Goal: Transaction & Acquisition: Download file/media

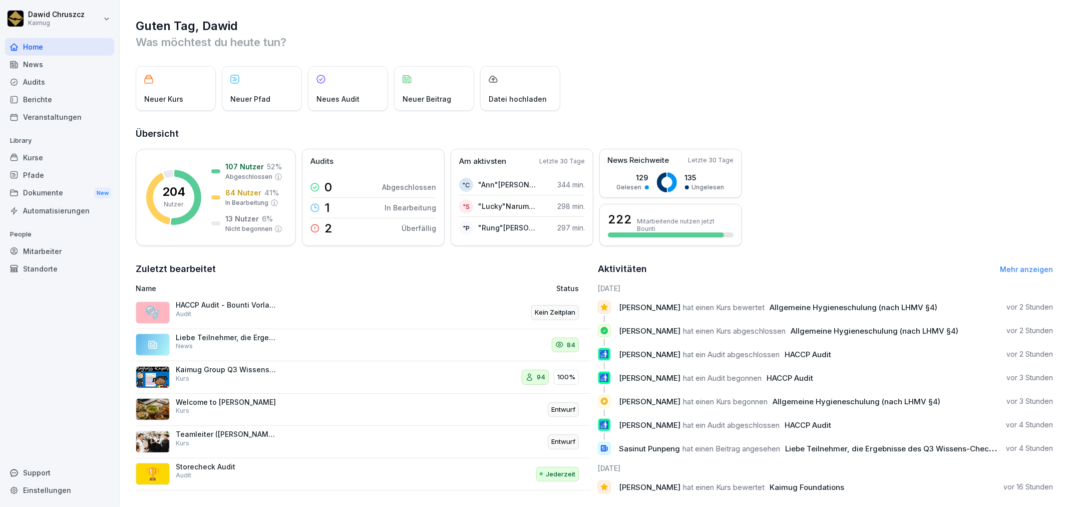
click at [60, 85] on div "Audits" at bounding box center [59, 82] width 109 height 18
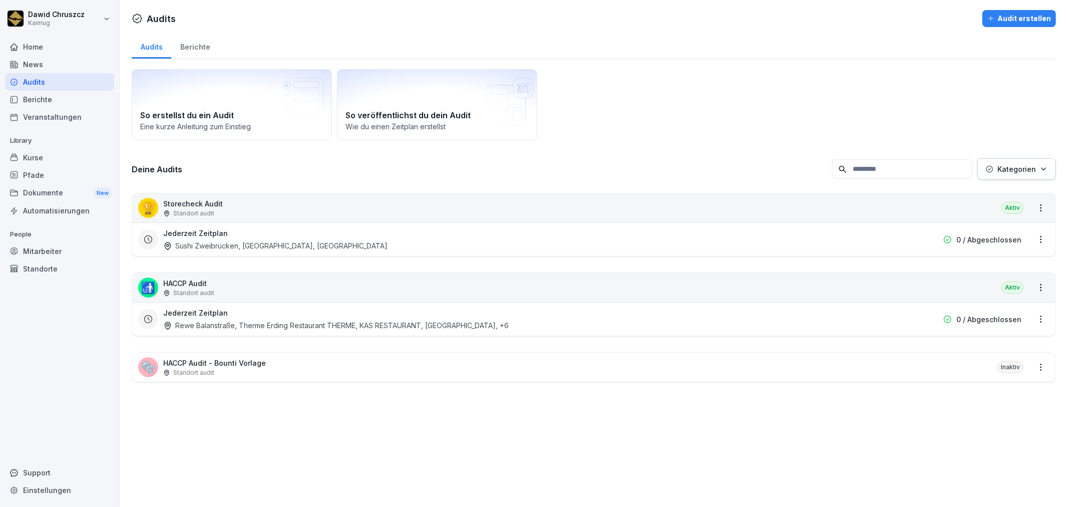
click at [268, 360] on div "🫧 HACCP Audit - Bounti Vorlage Standort audit Inaktiv" at bounding box center [593, 366] width 923 height 29
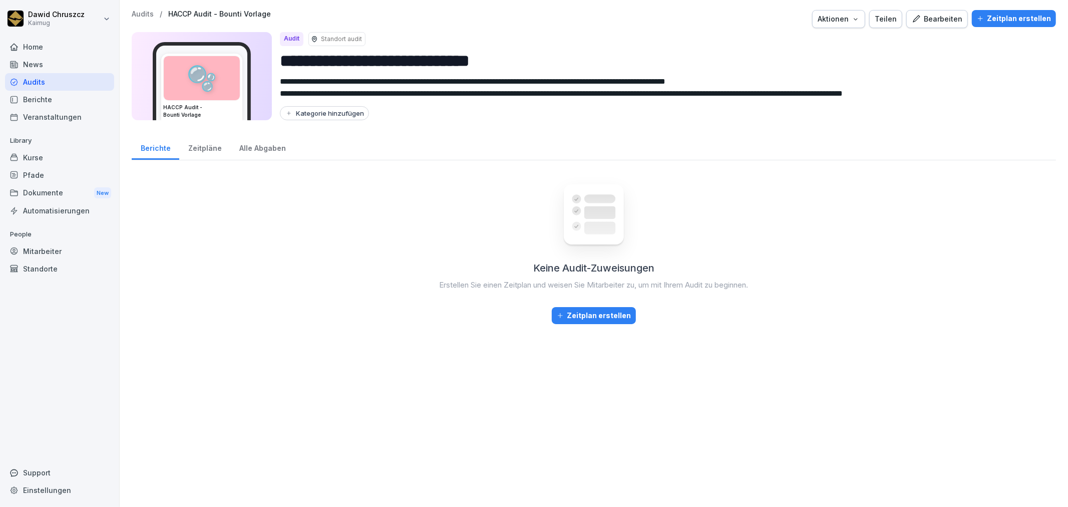
click at [200, 147] on div "Zeitpläne" at bounding box center [204, 147] width 51 height 26
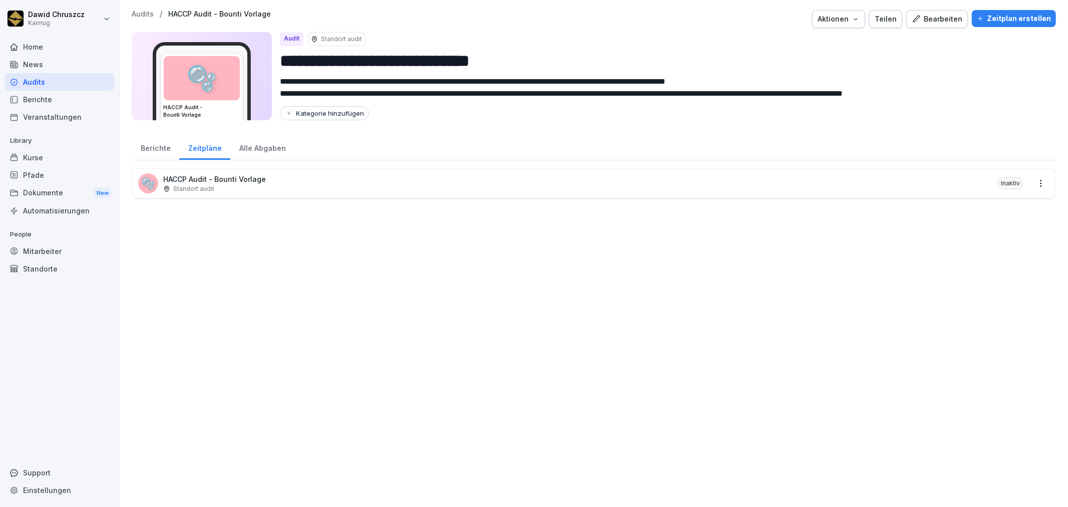
click at [262, 182] on p "HACCP Audit - Bounti Vorlage" at bounding box center [214, 179] width 103 height 11
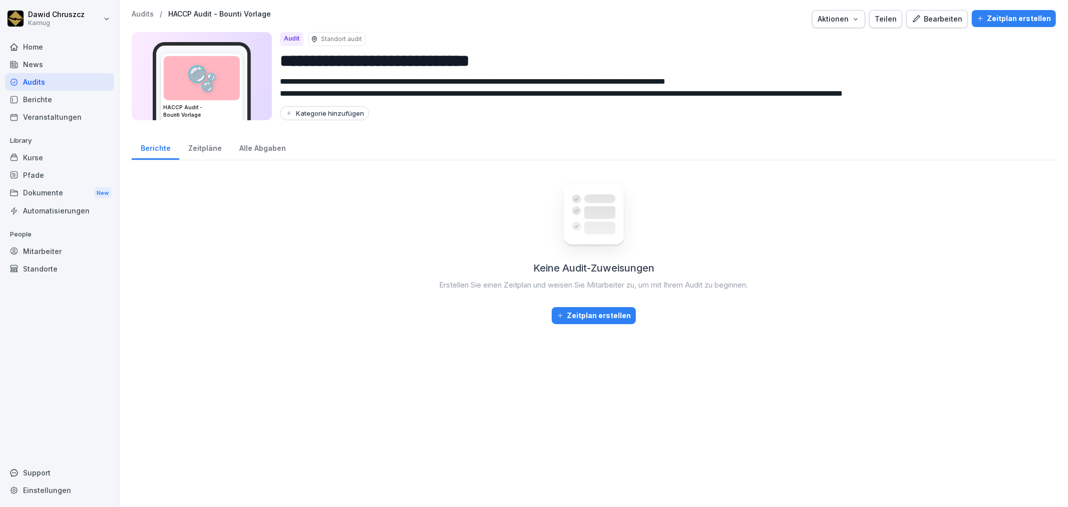
click at [937, 29] on div "**********" at bounding box center [594, 68] width 924 height 116
click at [933, 22] on div "Bearbeiten" at bounding box center [937, 19] width 51 height 11
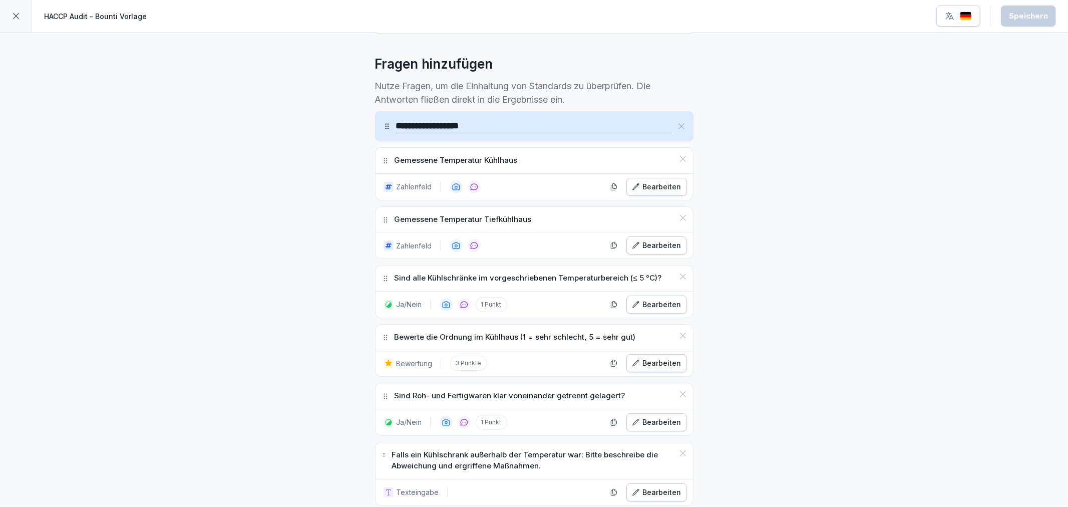
scroll to position [278, 0]
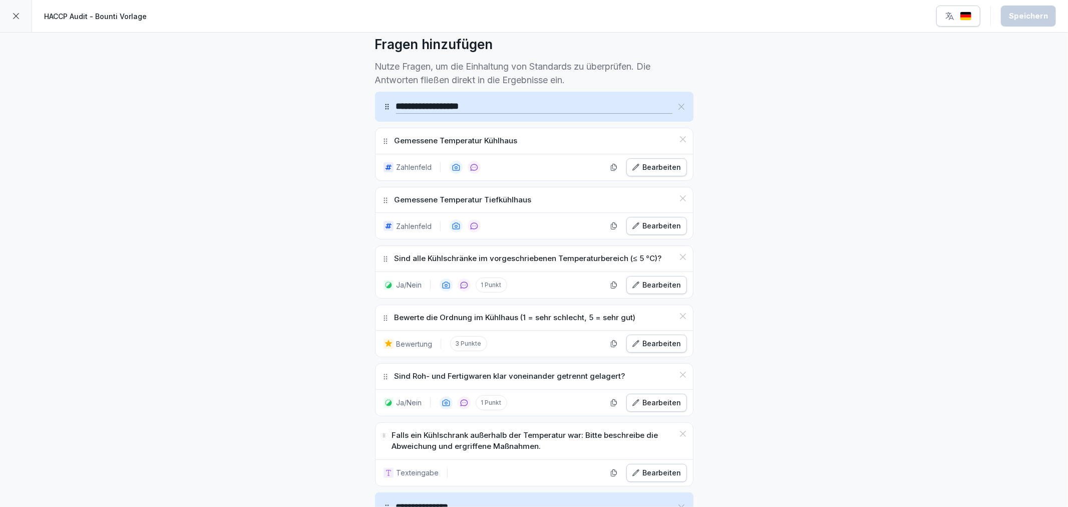
click at [641, 220] on div "Bearbeiten" at bounding box center [657, 225] width 50 height 11
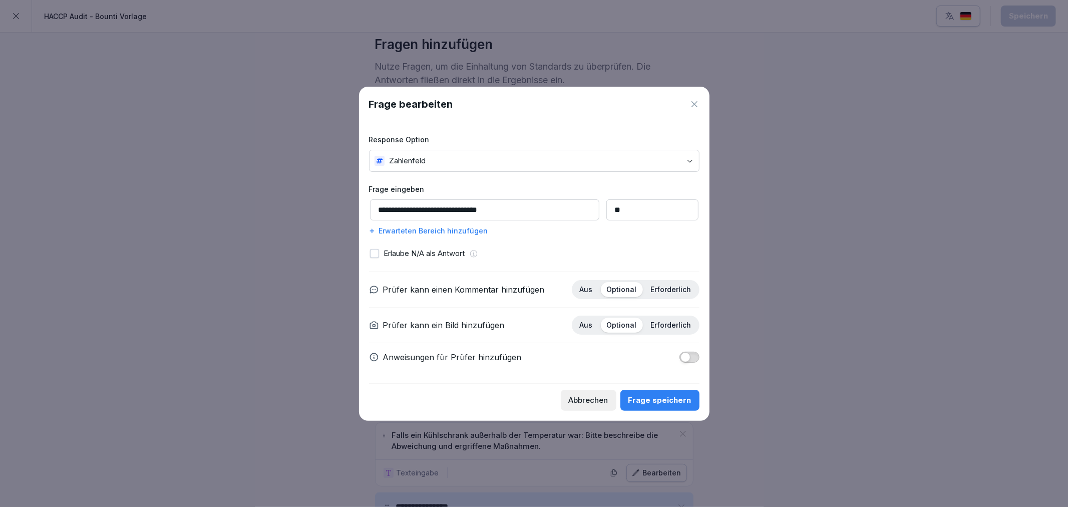
click at [444, 231] on div "Erwarteten Bereich hinzufügen" at bounding box center [534, 230] width 330 height 11
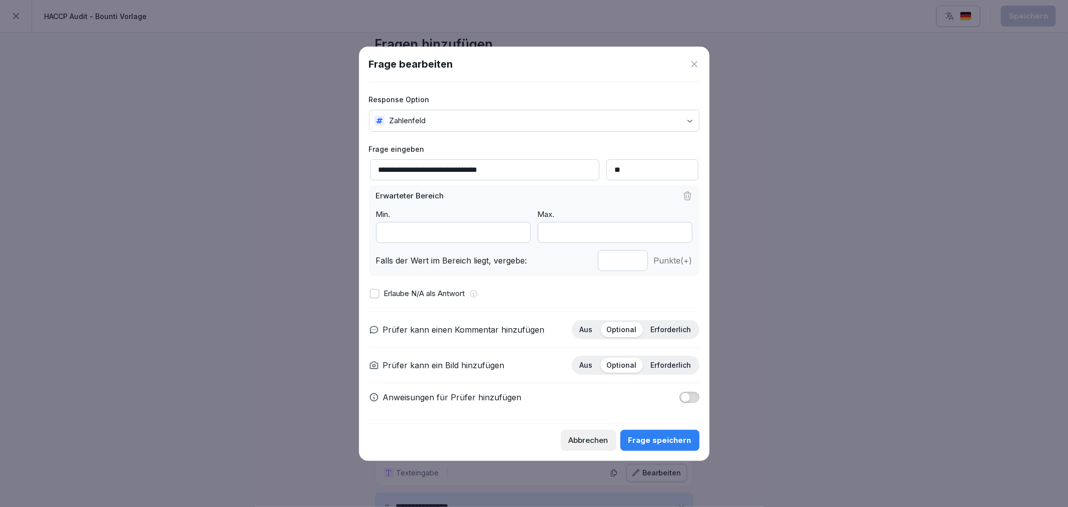
click at [455, 238] on input "*" at bounding box center [453, 232] width 155 height 21
click at [634, 279] on div "**********" at bounding box center [534, 252] width 330 height 341
click at [690, 66] on icon at bounding box center [694, 64] width 10 height 10
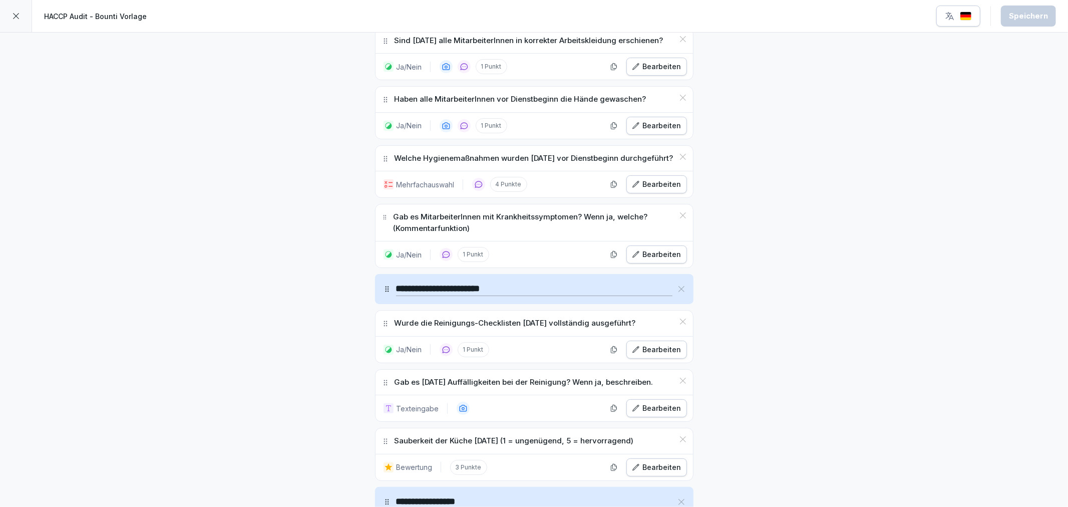
scroll to position [834, 0]
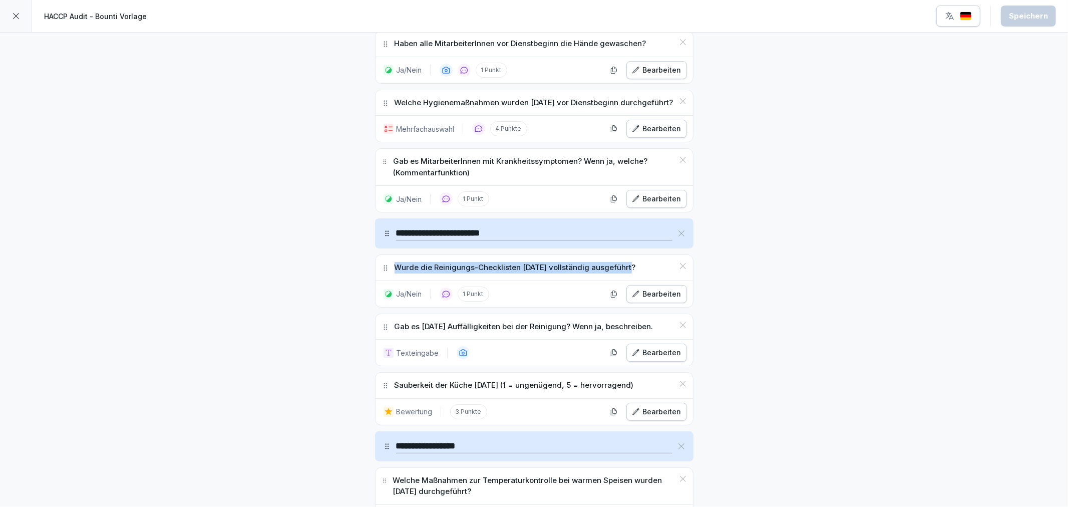
drag, startPoint x: 623, startPoint y: 268, endPoint x: 381, endPoint y: 266, distance: 242.3
click at [381, 266] on div "Wurde die Reinigungs-Checklisten [DATE] vollständig ausgeführt?" at bounding box center [533, 268] width 317 height 26
click at [316, 323] on div "**********" at bounding box center [534, 354] width 1068 height 2313
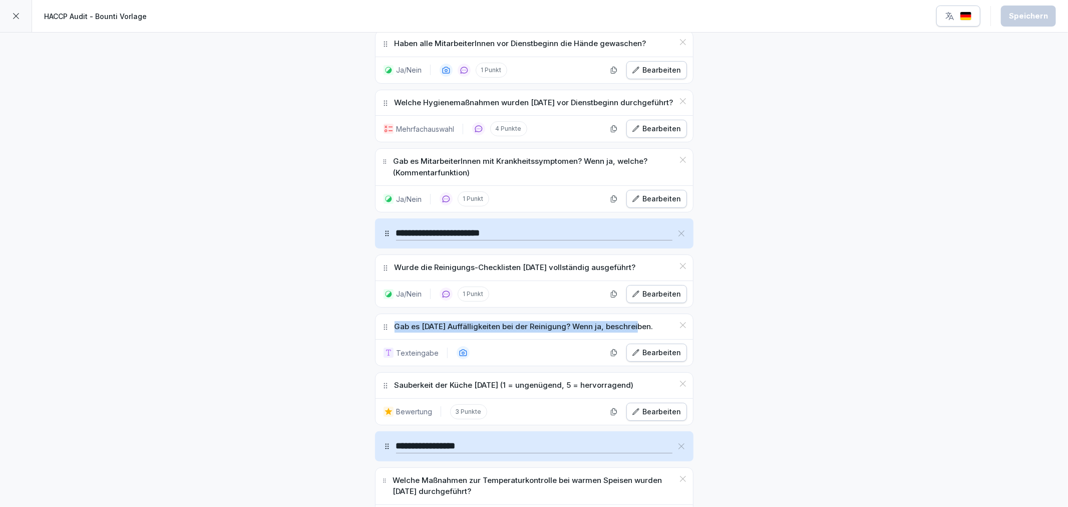
drag, startPoint x: 392, startPoint y: 338, endPoint x: 631, endPoint y: 335, distance: 239.3
click at [631, 335] on div "Gab es [DATE] Auffälligkeiten bei der Reinigung? Wenn ja, beschreiben." at bounding box center [533, 327] width 317 height 26
click at [312, 355] on div "**********" at bounding box center [534, 354] width 1068 height 2313
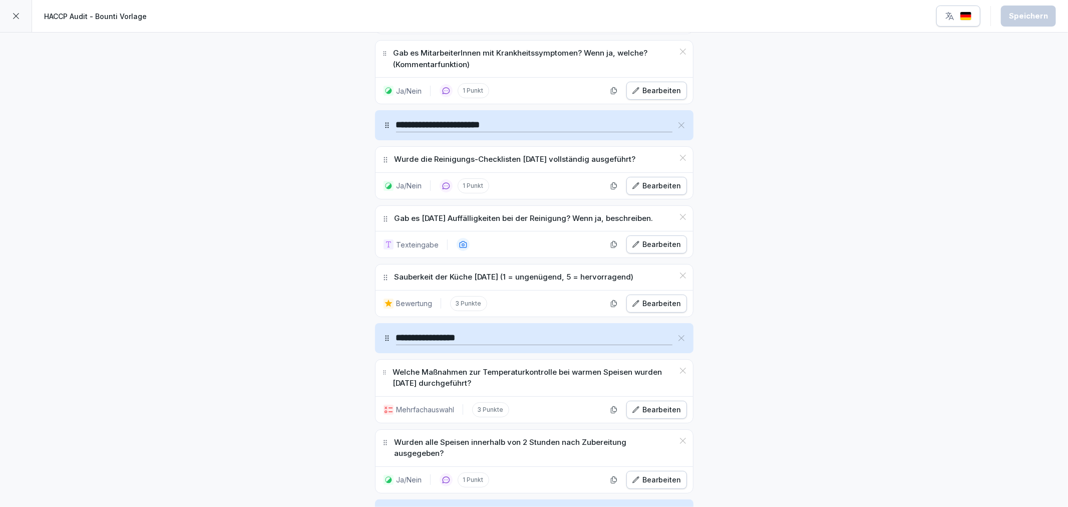
scroll to position [945, 0]
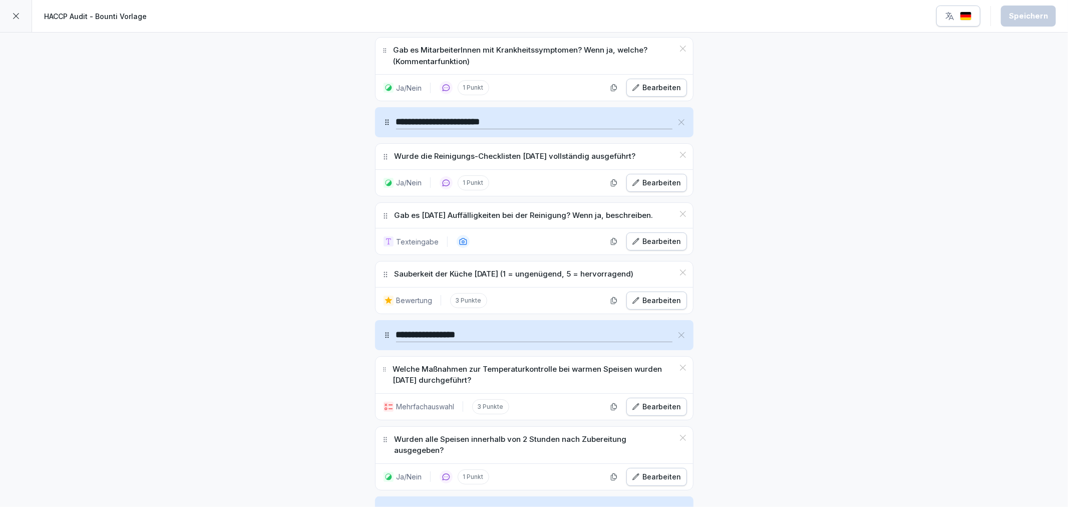
click at [655, 408] on div "Bearbeiten" at bounding box center [657, 406] width 50 height 11
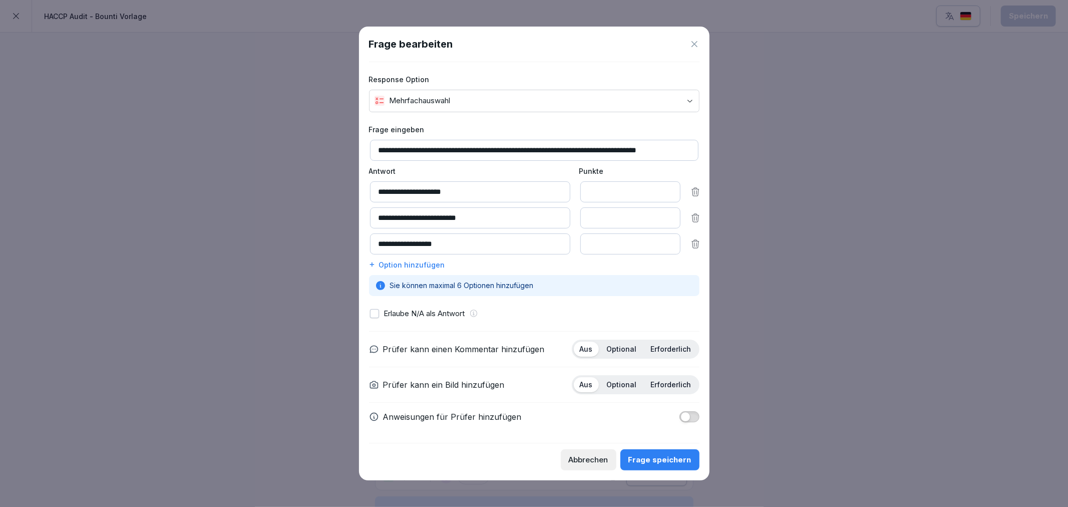
click at [693, 41] on icon at bounding box center [694, 44] width 6 height 6
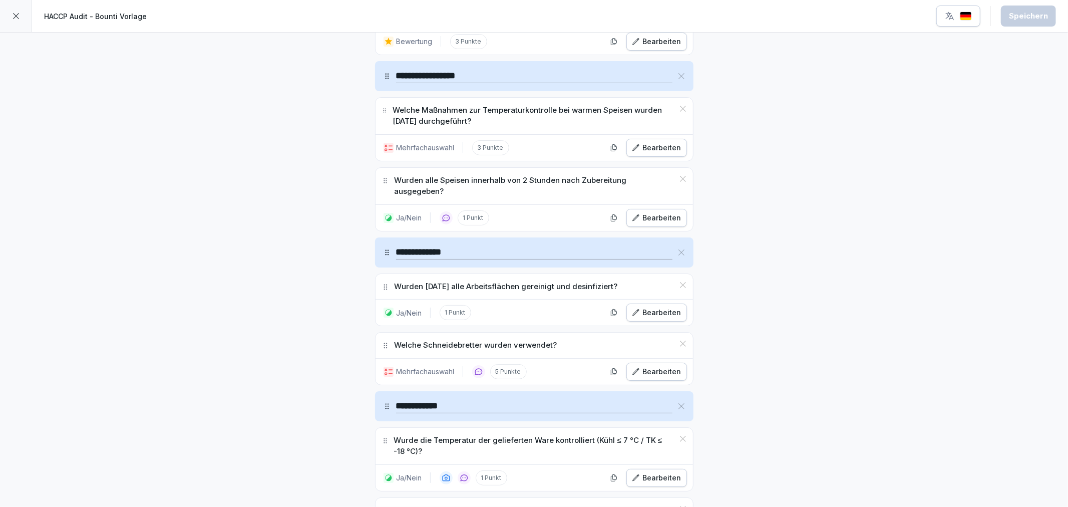
scroll to position [1224, 0]
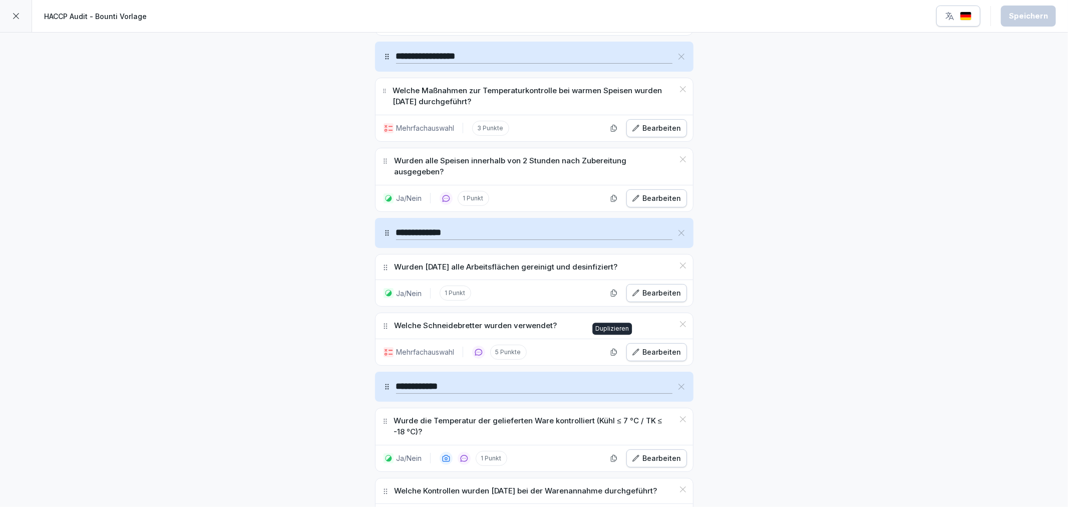
click at [664, 348] on div "Bearbeiten" at bounding box center [657, 351] width 50 height 11
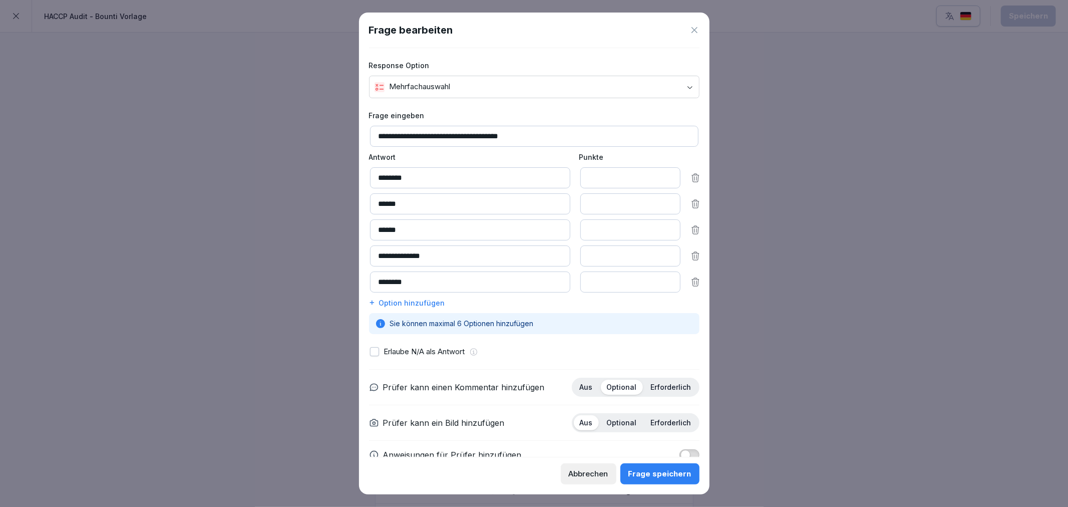
click at [692, 31] on icon at bounding box center [694, 30] width 10 height 10
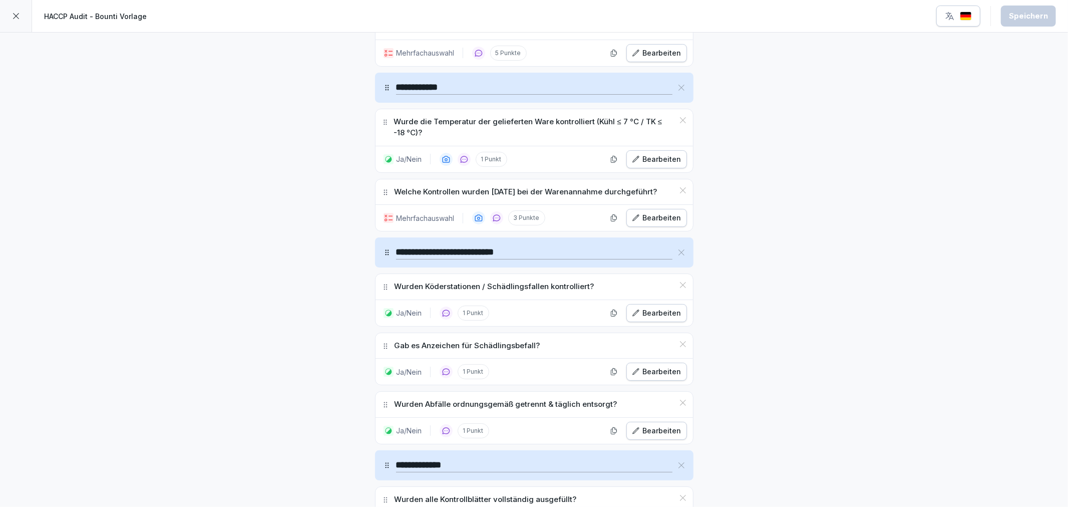
scroll to position [1558, 0]
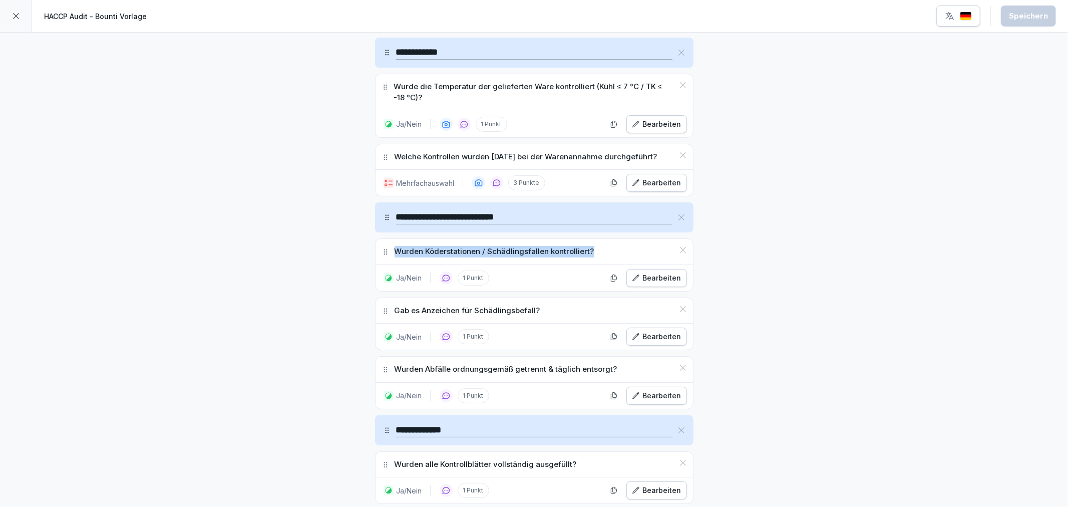
drag, startPoint x: 396, startPoint y: 244, endPoint x: 588, endPoint y: 244, distance: 192.8
click at [588, 244] on div "Wurden Köderstationen / Schädlingsfallen kontrolliert?" at bounding box center [533, 252] width 317 height 26
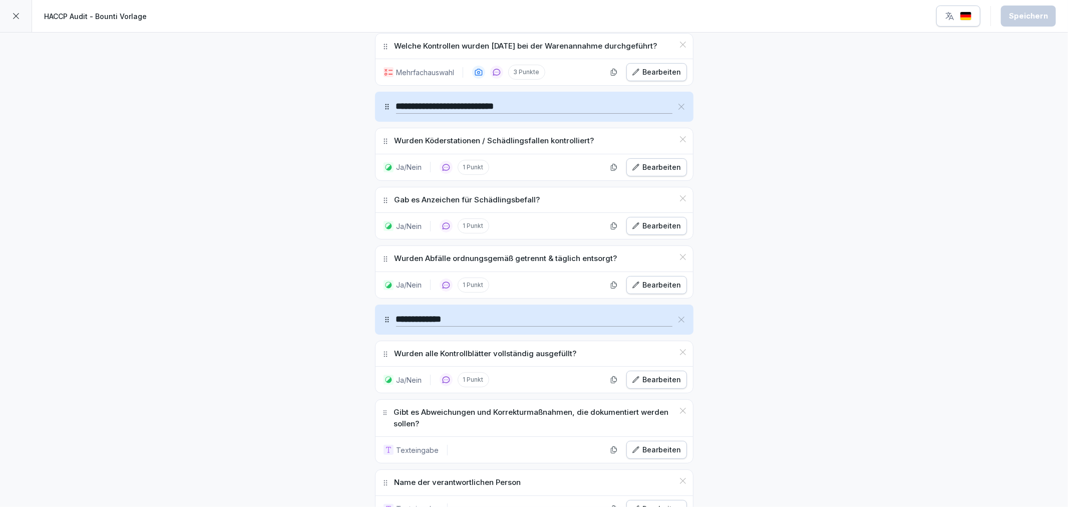
scroll to position [1724, 0]
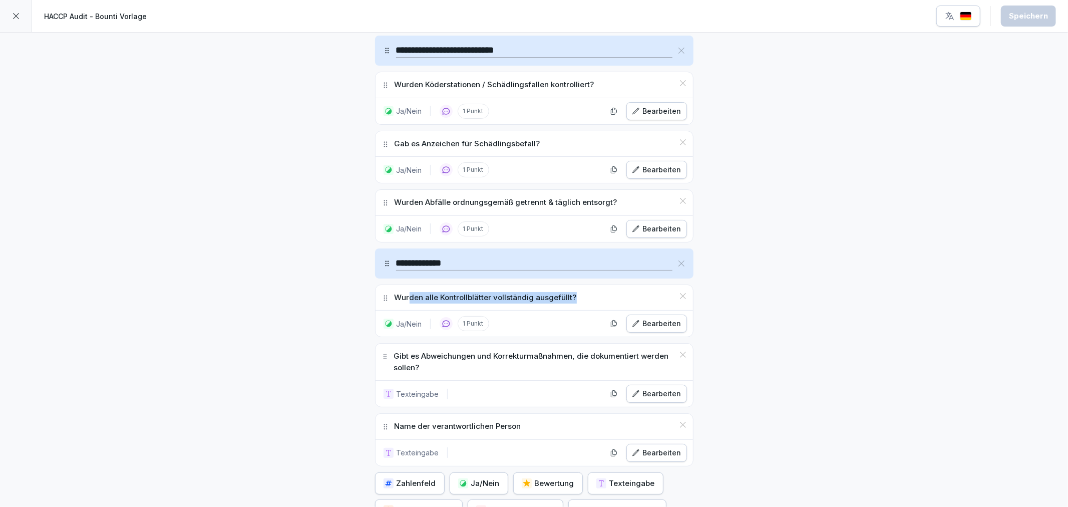
drag, startPoint x: 571, startPoint y: 289, endPoint x: 406, endPoint y: 291, distance: 164.7
click at [406, 291] on div "Wurden alle Kontrollblätter vollständig ausgefüllt?" at bounding box center [533, 298] width 317 height 26
drag, startPoint x: 346, startPoint y: 311, endPoint x: 350, endPoint y: 318, distance: 8.1
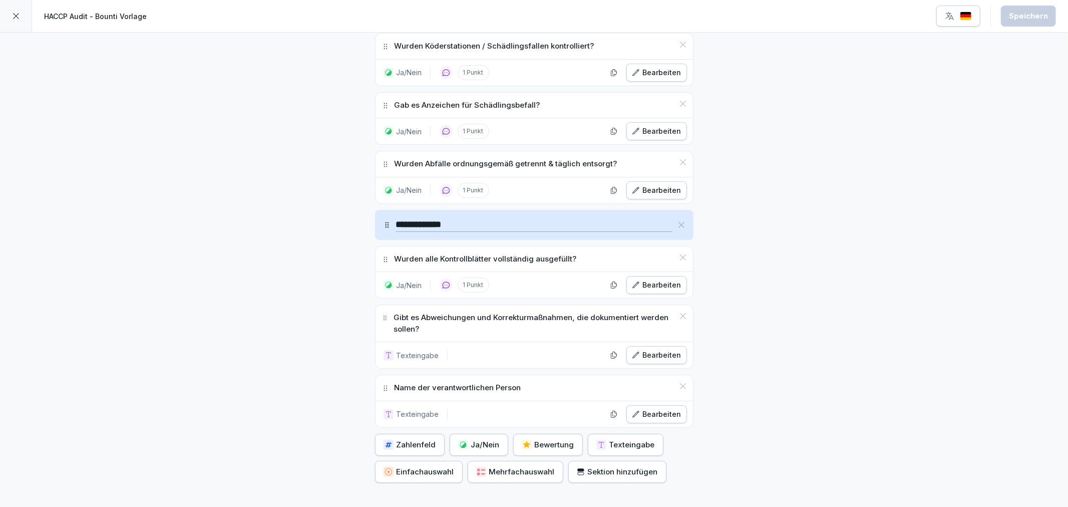
scroll to position [1780, 0]
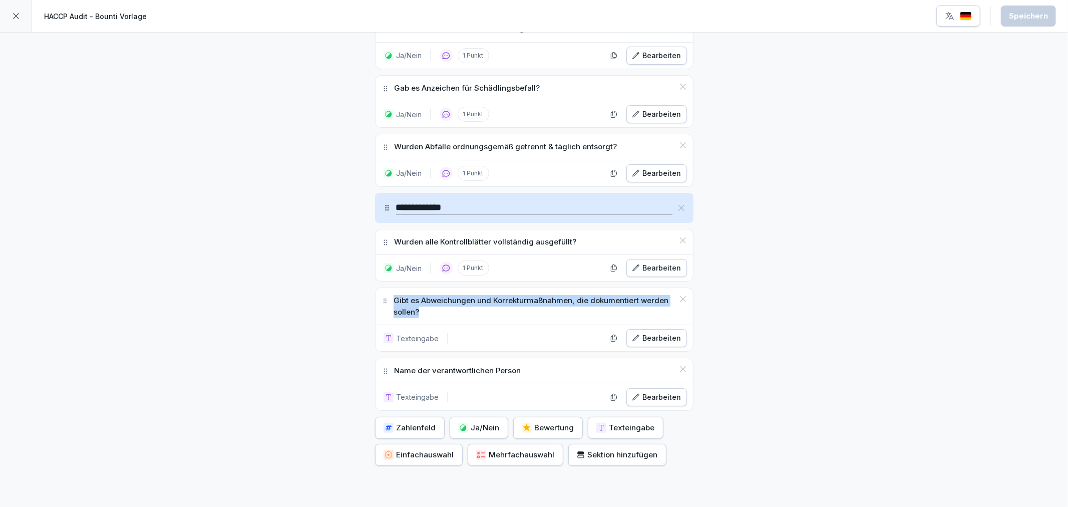
drag, startPoint x: 416, startPoint y: 307, endPoint x: 380, endPoint y: 294, distance: 38.8
click at [380, 294] on div "Gibt es Abweichungen und Korrekturmaßnahmen, die dokumentiert werden sollen?" at bounding box center [533, 306] width 317 height 37
click at [632, 392] on div "Bearbeiten" at bounding box center [657, 397] width 50 height 11
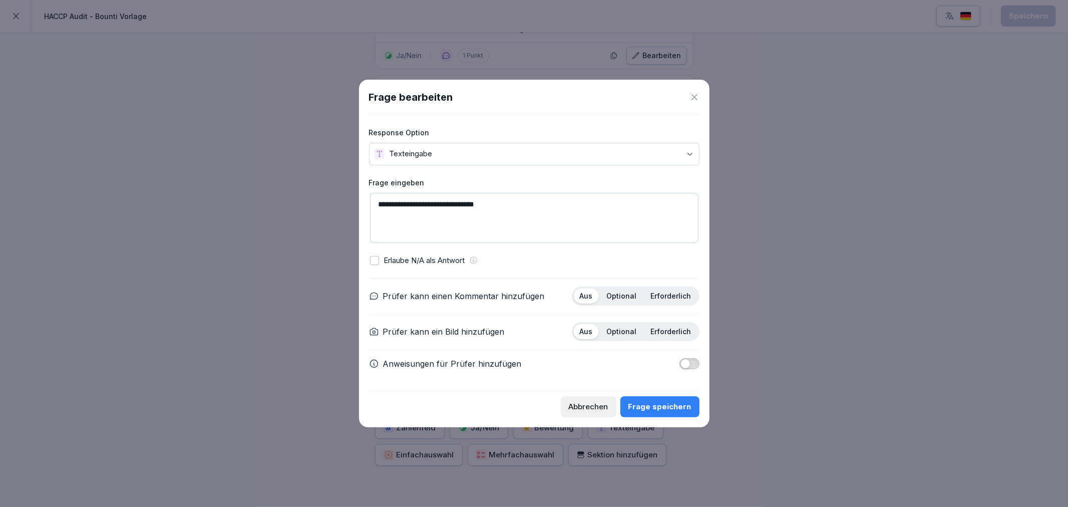
click at [696, 94] on icon at bounding box center [694, 97] width 6 height 6
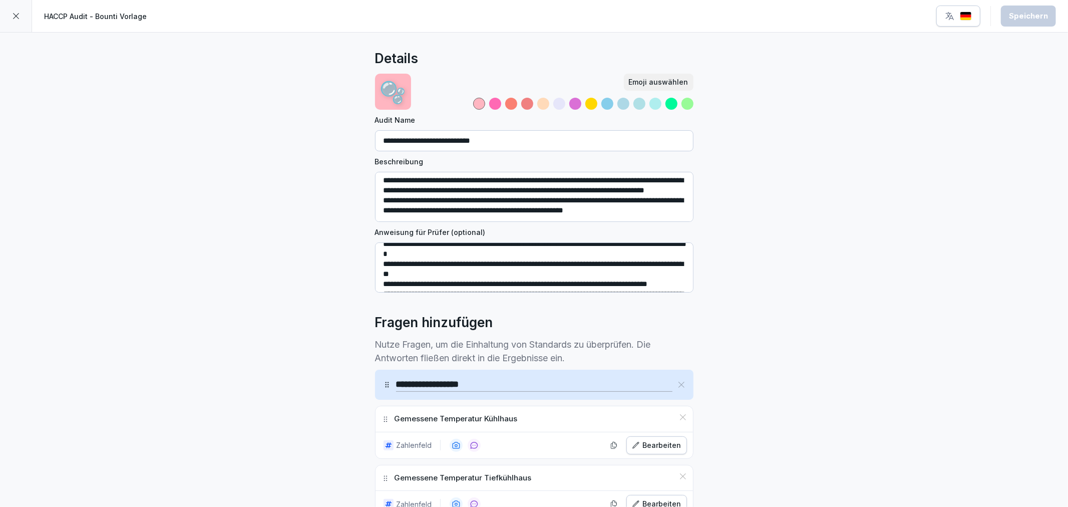
scroll to position [0, 0]
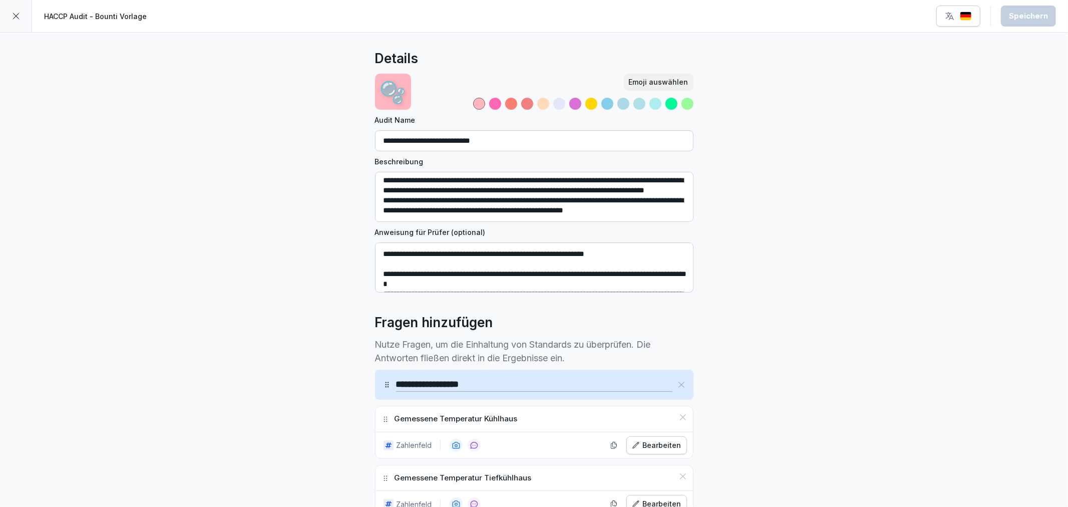
click at [12, 19] on icon at bounding box center [16, 16] width 8 height 8
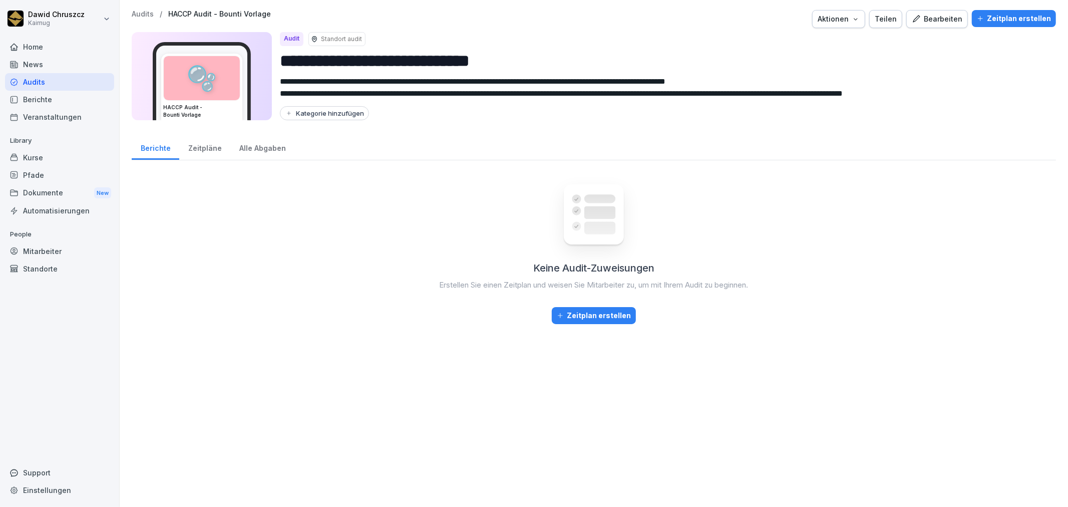
click at [318, 292] on div "Keine Audit-Zuweisungen Erstellen Sie einen Zeitplan und weisen Sie Mitarbeiter…" at bounding box center [594, 332] width 924 height 328
click at [595, 314] on div "Zeitplan erstellen" at bounding box center [594, 315] width 74 height 11
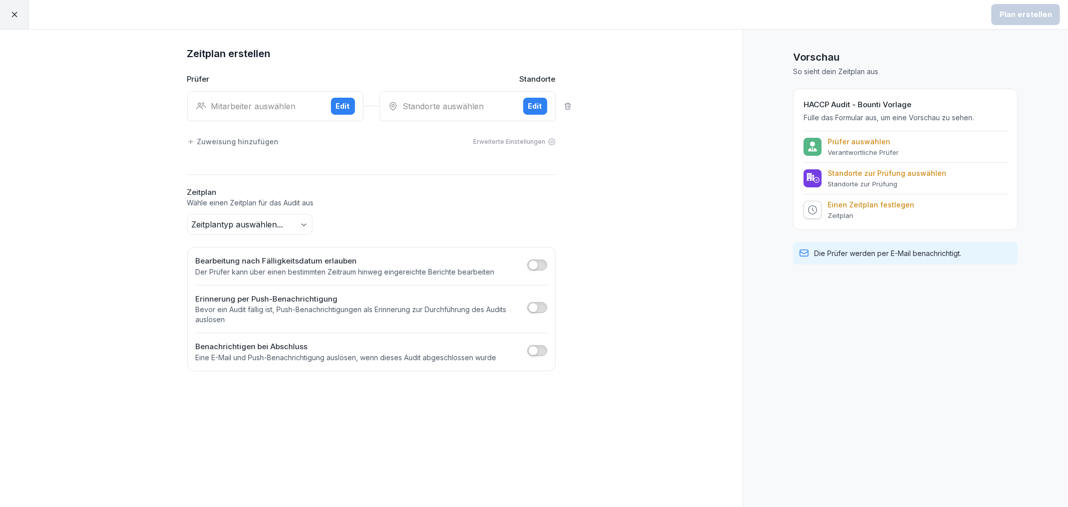
click at [535, 103] on div "Edit" at bounding box center [535, 106] width 14 height 11
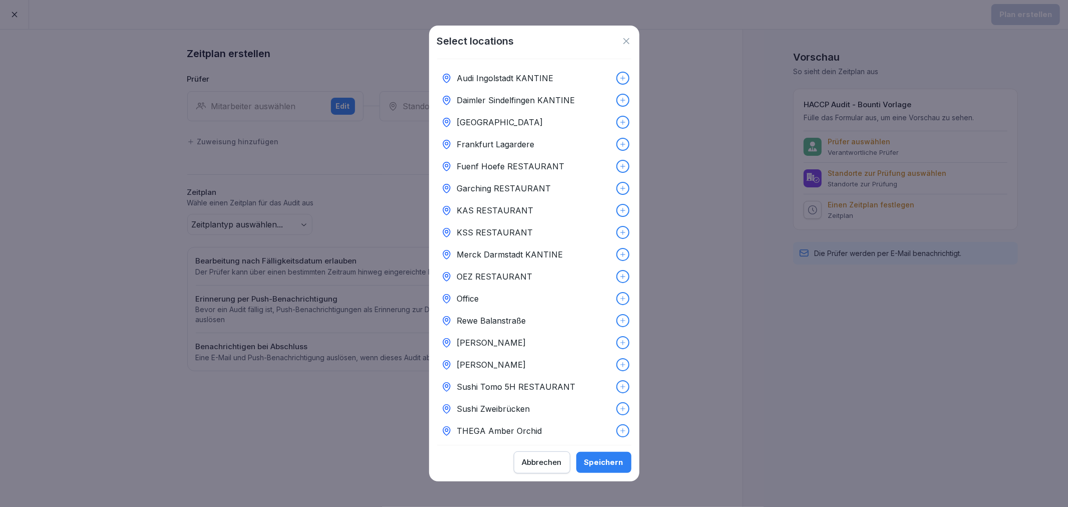
click at [542, 230] on div "KSS RESTAURANT" at bounding box center [534, 232] width 194 height 22
click at [607, 460] on div "Speichern" at bounding box center [603, 462] width 39 height 11
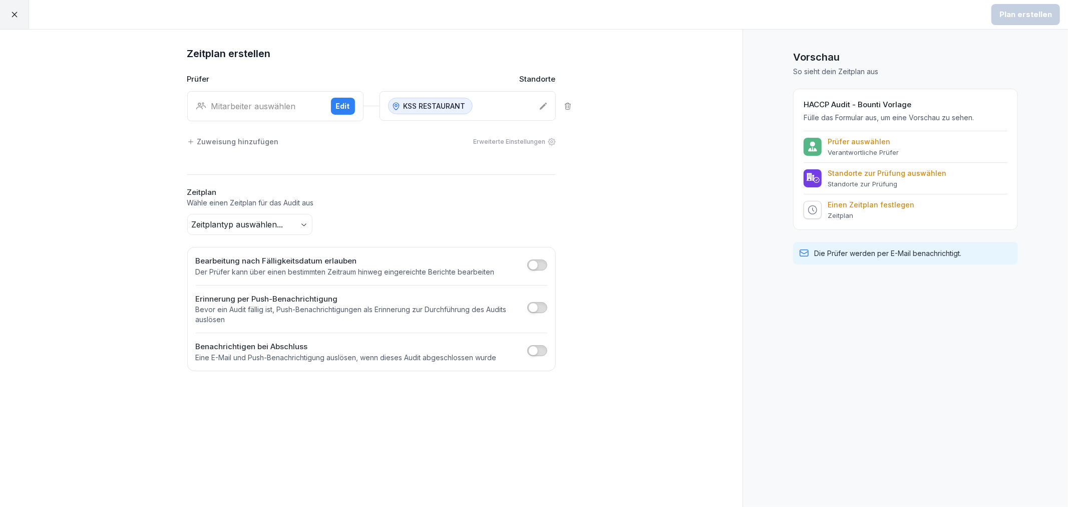
click at [546, 140] on div "Erweiterte Einstellungen" at bounding box center [515, 141] width 82 height 9
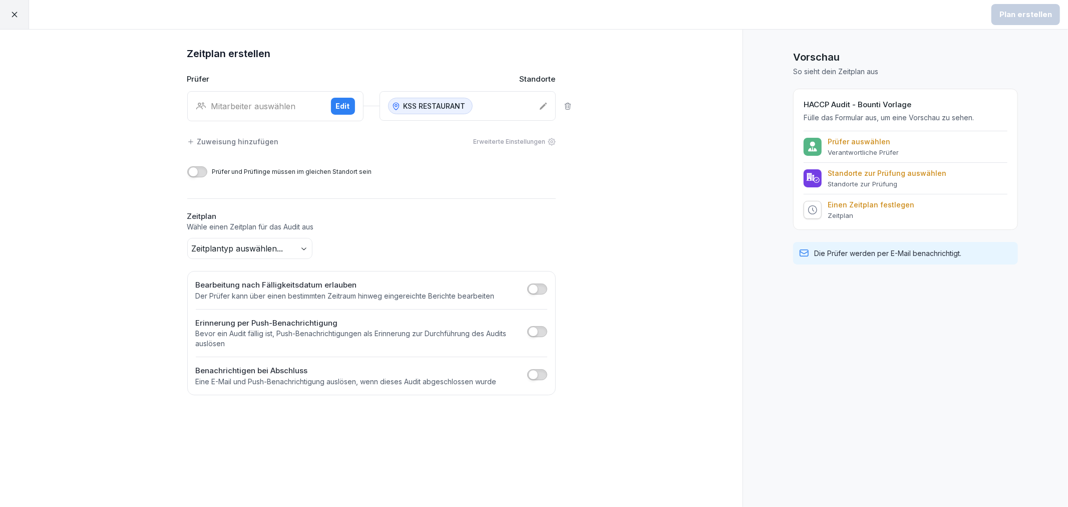
drag, startPoint x: 121, startPoint y: 215, endPoint x: 148, endPoint y: 224, distance: 28.5
click at [121, 216] on div "Zeitplan erstellen Prüfer Standorte Mitarbeiter auswählen Edit KSS RESTAURANT Z…" at bounding box center [371, 268] width 742 height 477
click at [346, 103] on div "Edit" at bounding box center [343, 106] width 14 height 11
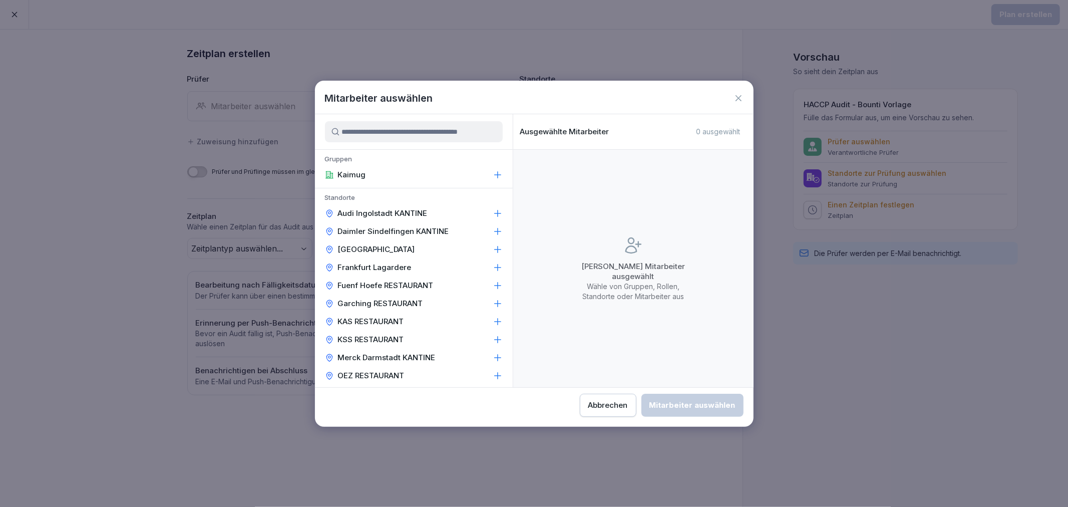
click at [384, 135] on input at bounding box center [414, 131] width 178 height 21
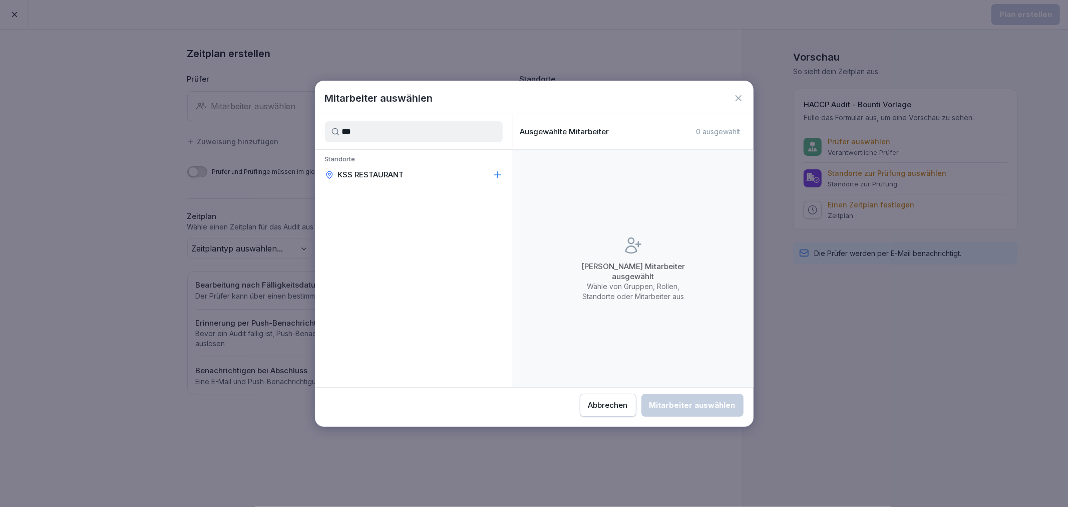
type input "***"
click at [497, 173] on icon at bounding box center [497, 174] width 7 height 7
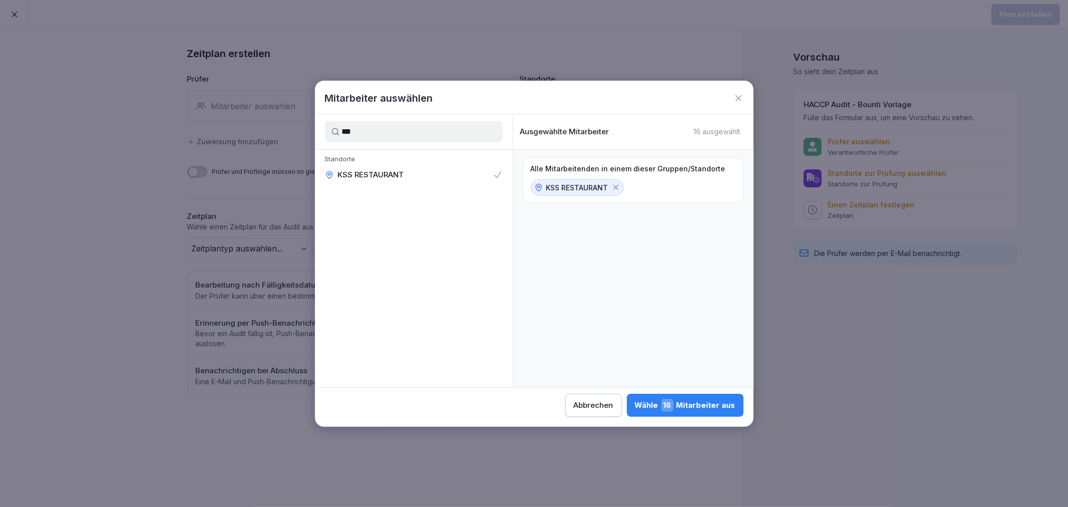
click at [688, 400] on div "Wähle 16 Mitarbeiter aus" at bounding box center [685, 405] width 101 height 13
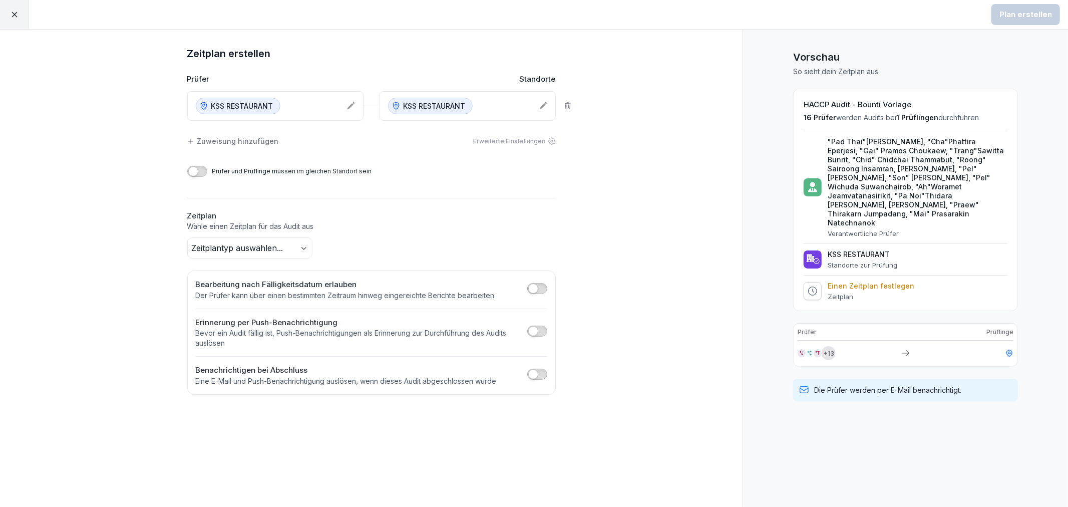
click at [613, 296] on div "Zeitplan erstellen Prüfer Standorte KSS RESTAURANT KSS RESTAURANT Zuweisung hin…" at bounding box center [371, 268] width 742 height 477
click at [870, 281] on p "Einen Zeitplan festlegen" at bounding box center [871, 285] width 87 height 9
click at [683, 266] on div "Zeitplan erstellen Prüfer Standorte KSS RESTAURANT KSS RESTAURANT Zuweisung hin…" at bounding box center [371, 268] width 742 height 477
click at [284, 246] on body "Plan erstellen Zeitplan erstellen Prüfer Standorte KSS RESTAURANT KSS RESTAURAN…" at bounding box center [534, 253] width 1068 height 507
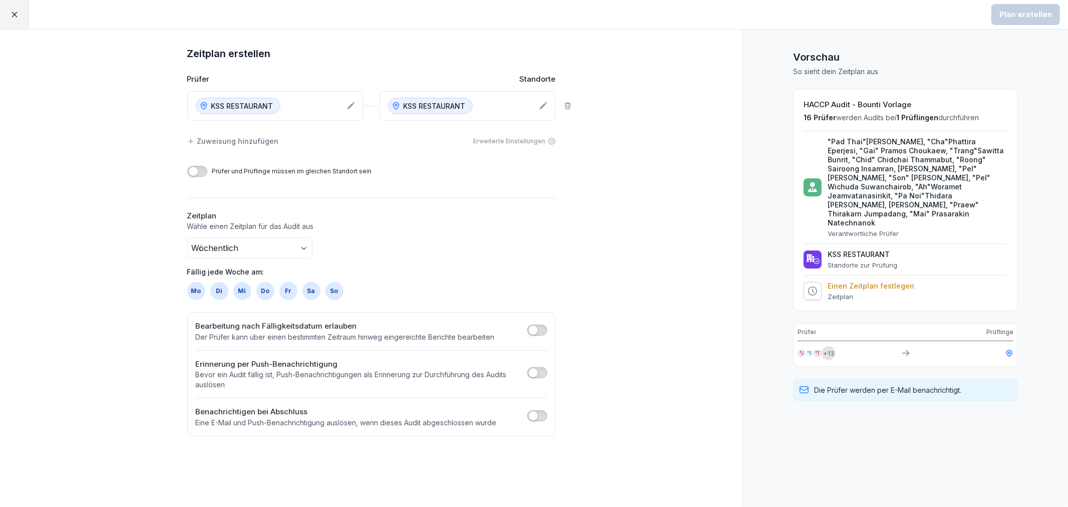
click at [331, 293] on div "So" at bounding box center [334, 291] width 18 height 18
click at [367, 289] on div "Mo Di Mi Do Fr Sa So" at bounding box center [371, 291] width 368 height 18
drag, startPoint x: 194, startPoint y: 297, endPoint x: 203, endPoint y: 298, distance: 9.5
click at [197, 297] on div "Mo" at bounding box center [196, 291] width 18 height 18
drag, startPoint x: 218, startPoint y: 294, endPoint x: 239, endPoint y: 299, distance: 21.6
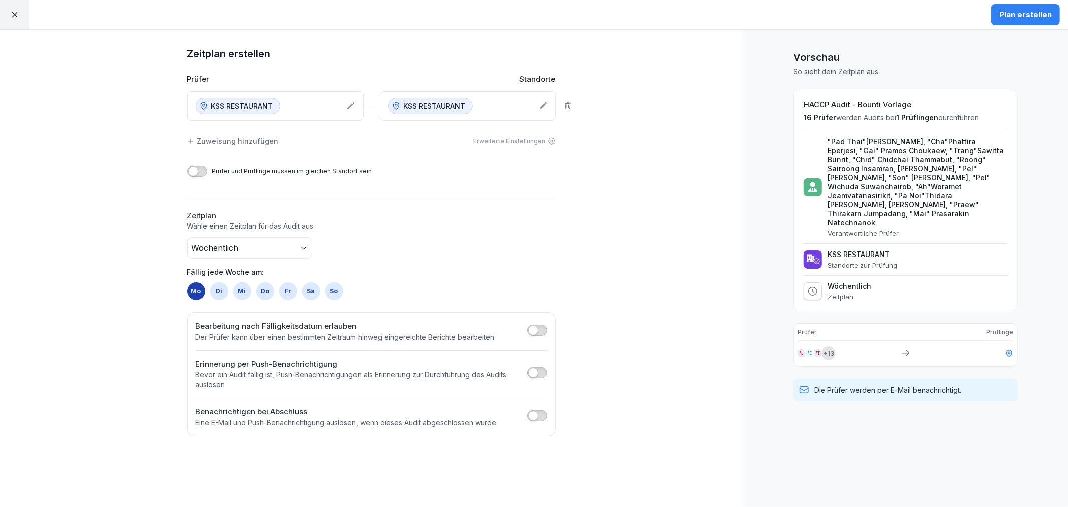
click at [222, 297] on div "Di" at bounding box center [219, 291] width 18 height 18
click at [246, 291] on div "Mi" at bounding box center [242, 291] width 18 height 18
click at [266, 292] on div "Do" at bounding box center [265, 291] width 18 height 18
click at [293, 292] on div "Fr" at bounding box center [288, 291] width 18 height 18
click at [315, 289] on div "Sa" at bounding box center [311, 291] width 18 height 18
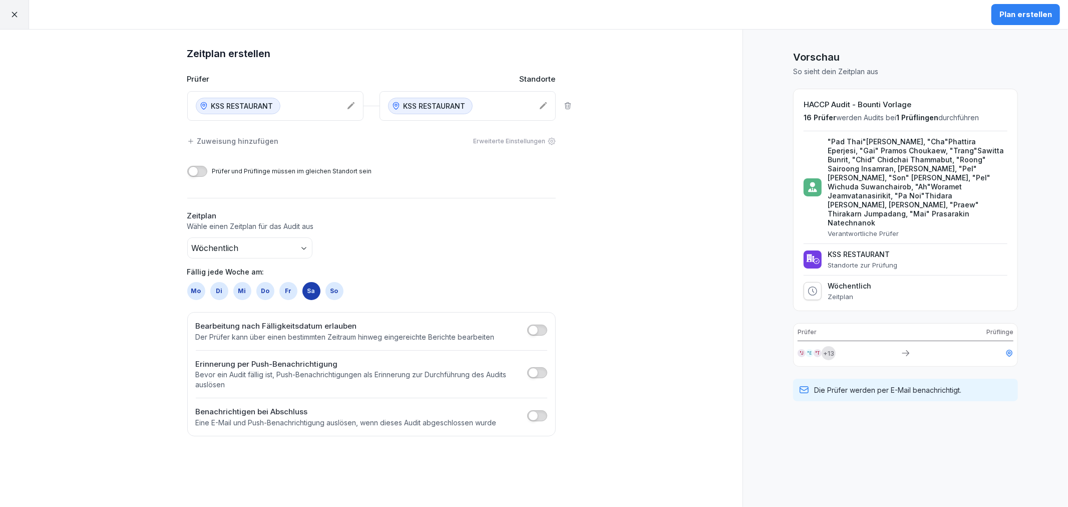
click at [346, 286] on div "Mo Di Mi Do Fr Sa So" at bounding box center [371, 291] width 368 height 18
click at [307, 243] on body "Plan erstellen Zeitplan erstellen Prüfer Standorte KSS RESTAURANT KSS RESTAURAN…" at bounding box center [534, 253] width 1068 height 507
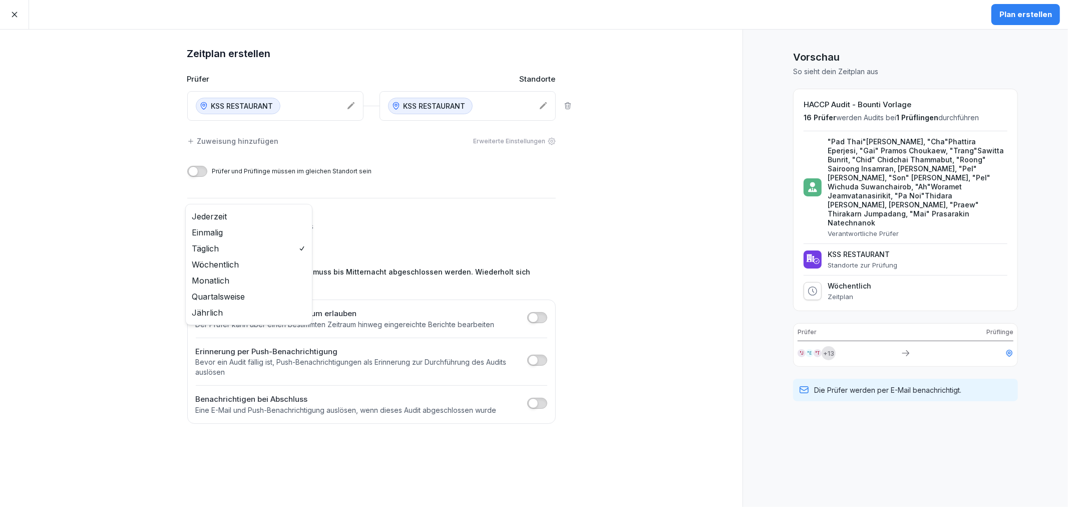
click at [271, 249] on body "Plan erstellen Zeitplan erstellen Prüfer Standorte KSS RESTAURANT KSS RESTAURAN…" at bounding box center [534, 253] width 1068 height 507
click at [379, 238] on html "Plan erstellen Zeitplan erstellen Prüfer Standorte KSS RESTAURANT KSS RESTAURAN…" at bounding box center [534, 253] width 1068 height 507
click at [549, 137] on div "Erweiterte Einstellungen" at bounding box center [515, 141] width 82 height 9
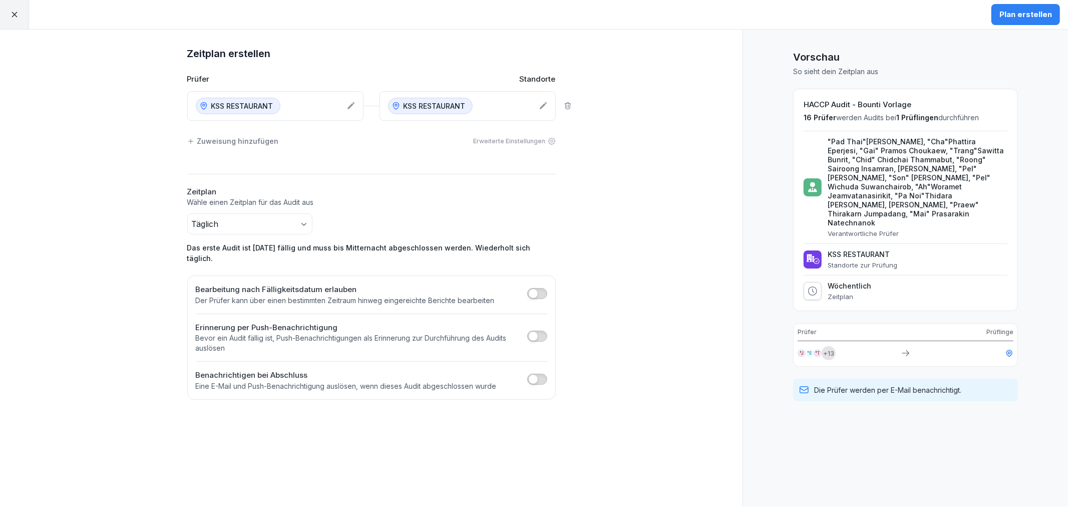
click at [549, 137] on div "Erweiterte Einstellungen" at bounding box center [515, 141] width 82 height 9
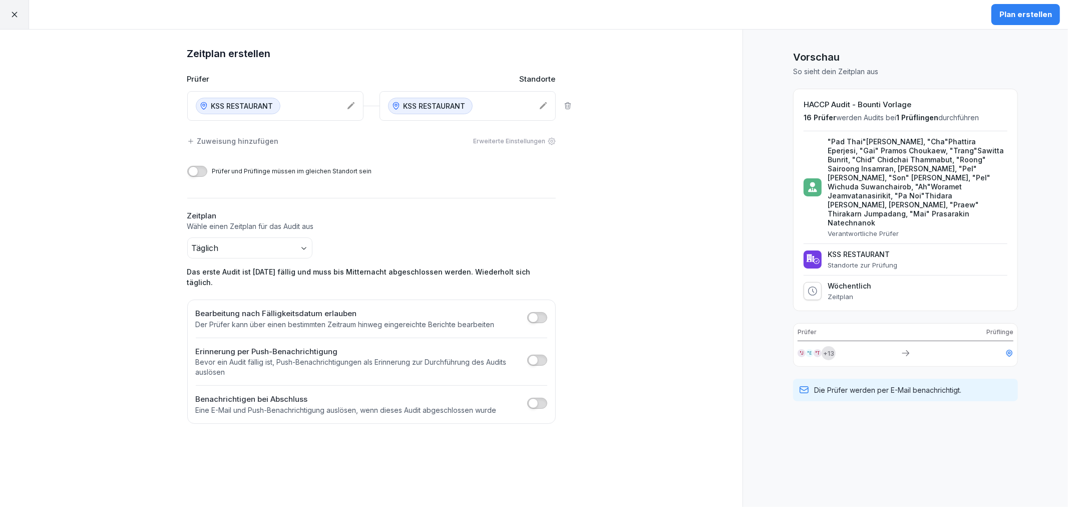
click at [539, 354] on button "button" at bounding box center [537, 359] width 20 height 11
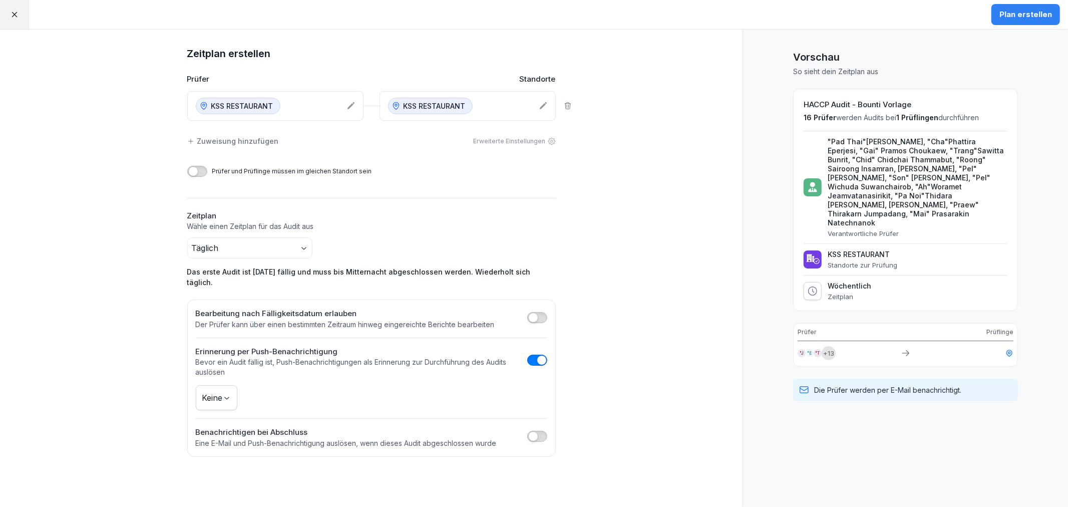
click at [208, 392] on body "Plan erstellen Zeitplan erstellen Prüfer Standorte KSS RESTAURANT KSS RESTAURAN…" at bounding box center [534, 253] width 1068 height 507
click at [581, 348] on div "Zeitplan erstellen Prüfer Standorte KSS RESTAURANT KSS RESTAURANT Zuweisung hin…" at bounding box center [371, 268] width 742 height 477
click at [232, 383] on body "Plan erstellen Zeitplan erstellen Prüfer Standorte KSS RESTAURANT KSS RESTAURAN…" at bounding box center [534, 253] width 1068 height 507
click at [667, 356] on div "Zeitplan erstellen Prüfer Standorte KSS RESTAURANT KSS RESTAURANT Zuweisung hin…" at bounding box center [371, 268] width 742 height 477
click at [328, 103] on div "KSS RESTAURANT" at bounding box center [267, 106] width 143 height 17
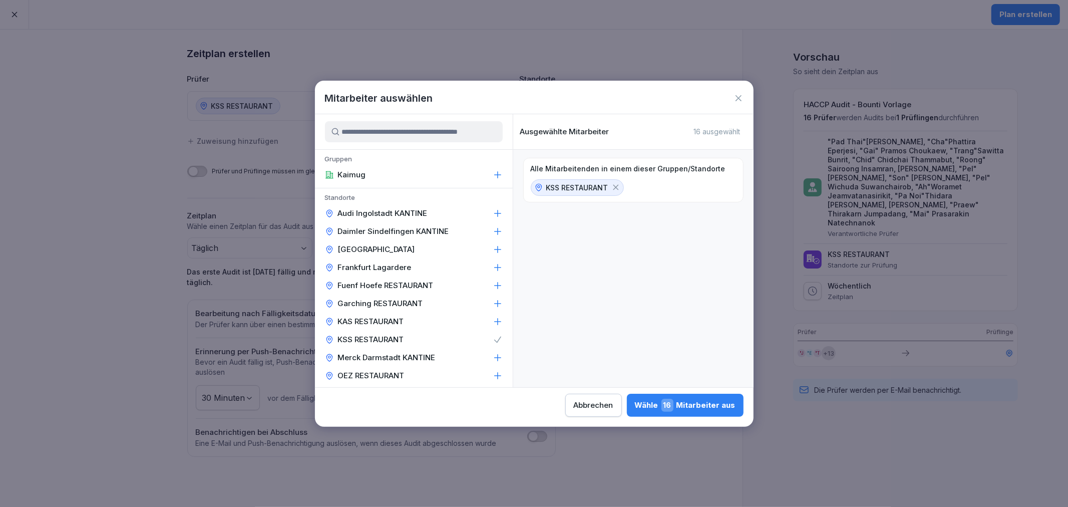
click at [392, 133] on input at bounding box center [414, 131] width 178 height 21
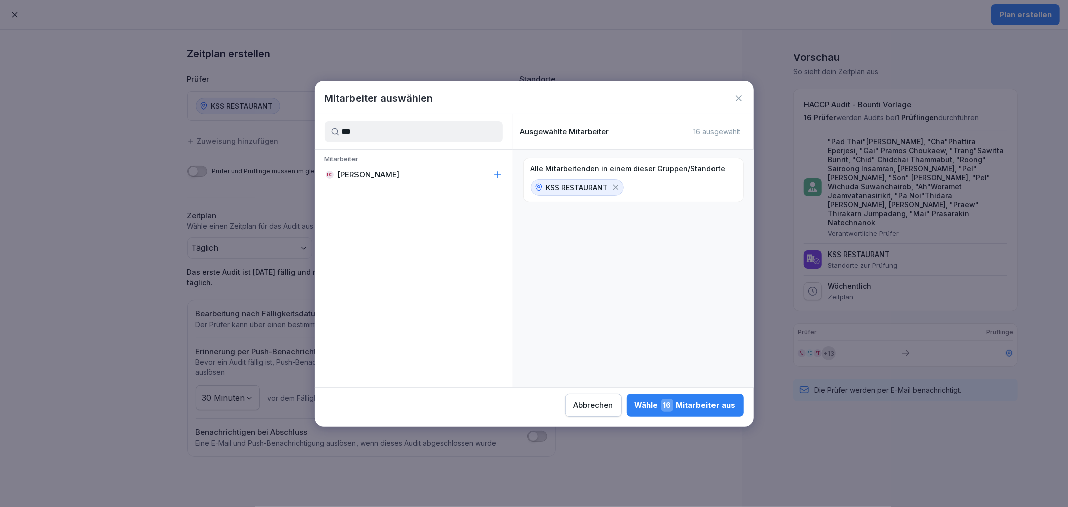
type input "***"
click at [499, 168] on div "DC [PERSON_NAME]" at bounding box center [414, 175] width 198 height 18
click at [617, 187] on icon at bounding box center [615, 187] width 9 height 9
click at [711, 409] on div "Wähle 1 Mitarbeiter aus" at bounding box center [688, 405] width 96 height 13
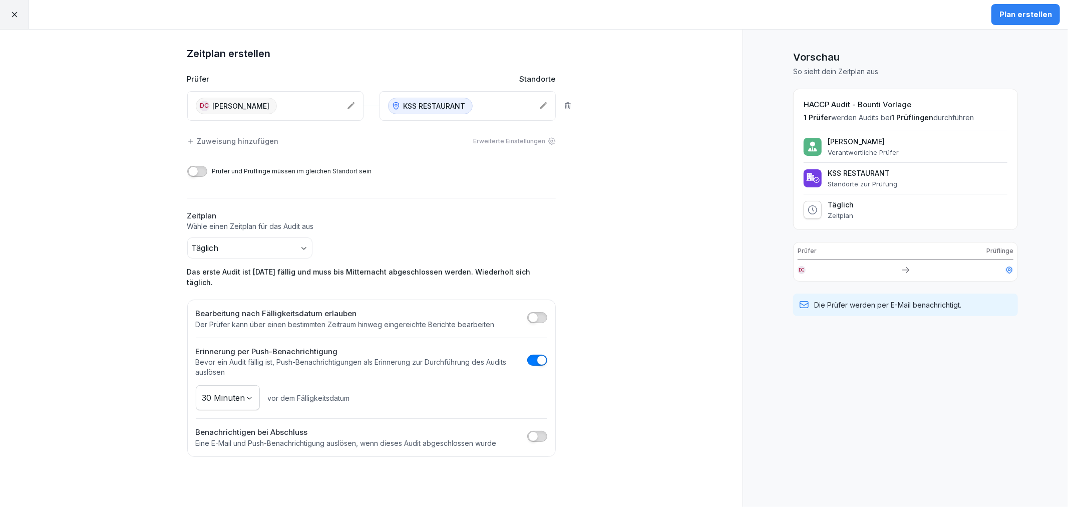
click at [620, 260] on div "Zeitplan erstellen Prüfer Standorte DC [PERSON_NAME] KSS RESTAURANT Zuweisung h…" at bounding box center [371, 268] width 742 height 477
click at [294, 243] on body "Plan erstellen Zeitplan erstellen Prüfer Standorte [GEOGRAPHIC_DATA] [PERSON_NA…" at bounding box center [534, 253] width 1068 height 507
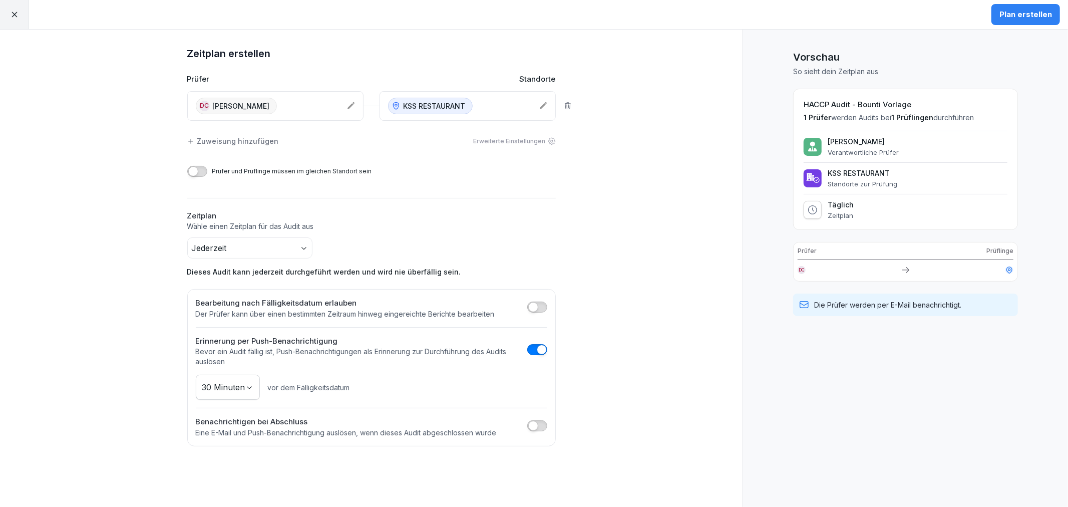
click at [283, 246] on body "Plan erstellen Zeitplan erstellen Prüfer Standorte [GEOGRAPHIC_DATA] [PERSON_NA…" at bounding box center [534, 253] width 1068 height 507
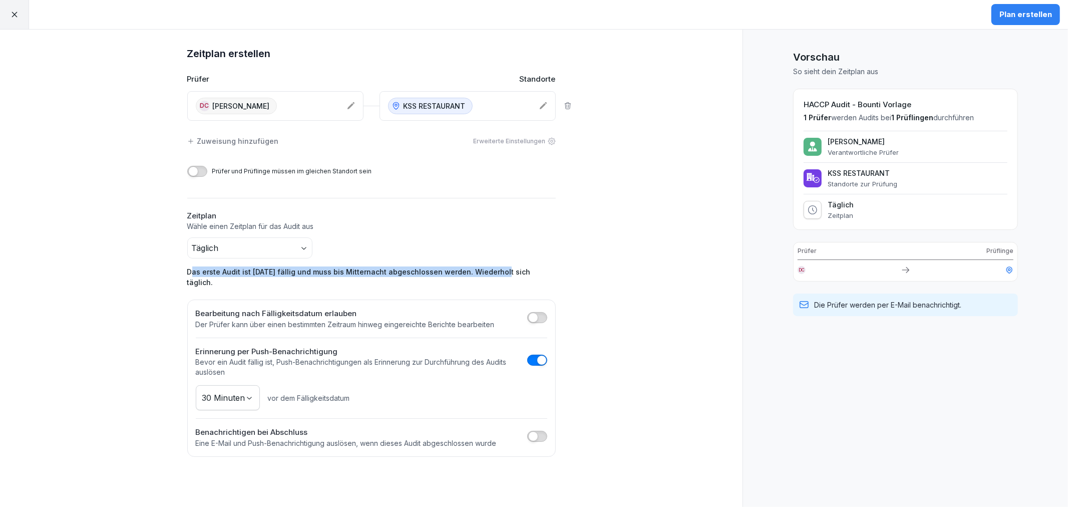
drag, startPoint x: 192, startPoint y: 272, endPoint x: 507, endPoint y: 271, distance: 315.4
click at [503, 271] on p "Das erste Audit ist [DATE] fällig und muss bis Mitternacht abgeschlossen werden…" at bounding box center [371, 276] width 368 height 21
click at [590, 267] on div "Zeitplan erstellen Prüfer Standorte DC [PERSON_NAME] KSS RESTAURANT Zuweisung h…" at bounding box center [371, 268] width 742 height 477
click at [1023, 13] on div "Plan erstellen" at bounding box center [1025, 14] width 53 height 11
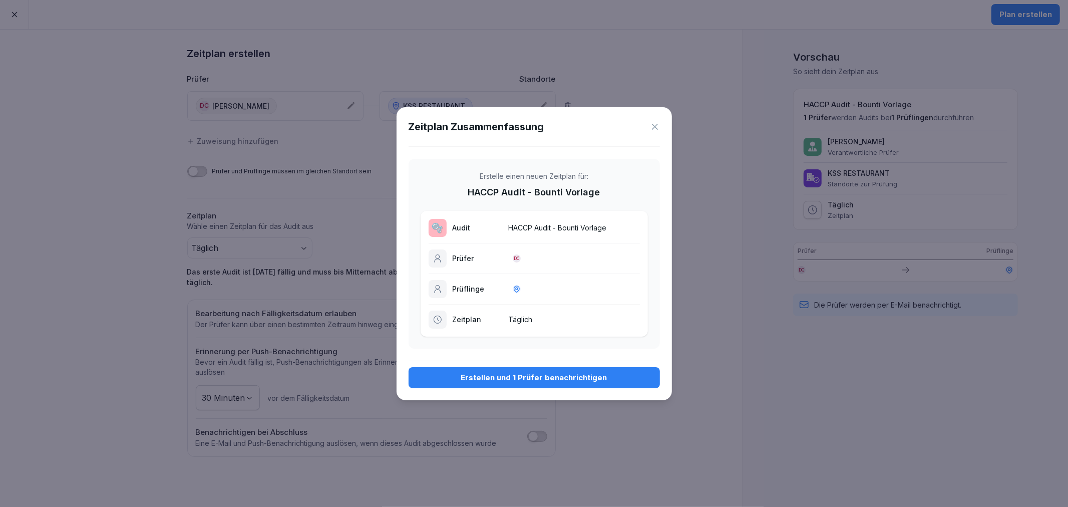
click at [538, 380] on div "Erstellen und 1 Prüfer benachrichtigen" at bounding box center [534, 377] width 235 height 11
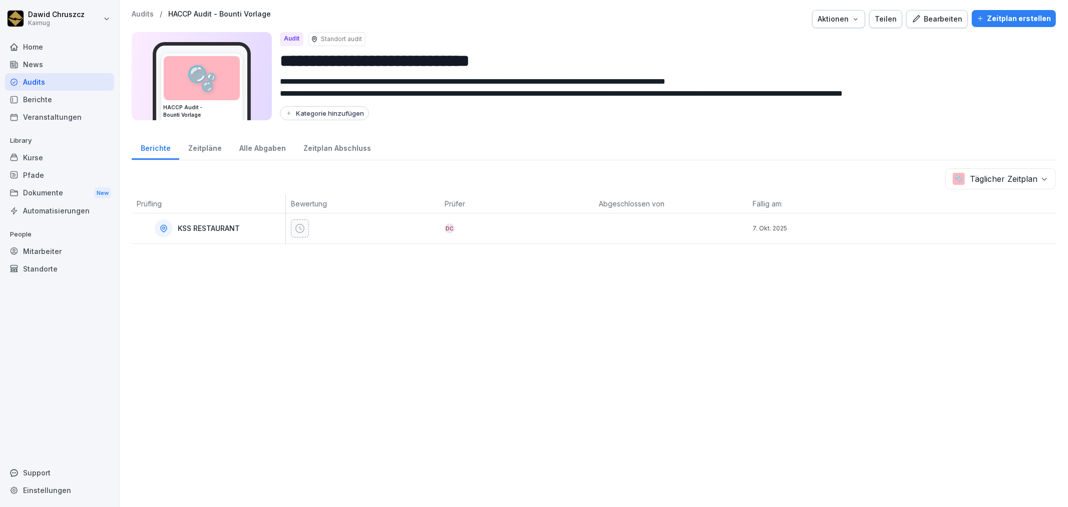
click at [371, 287] on div "**********" at bounding box center [594, 253] width 948 height 507
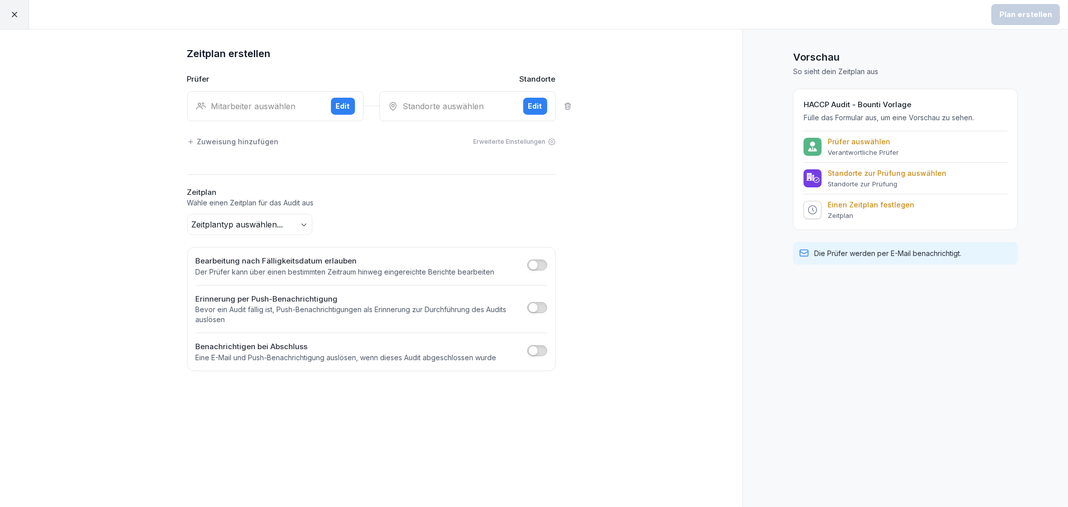
click at [16, 16] on icon at bounding box center [15, 15] width 6 height 6
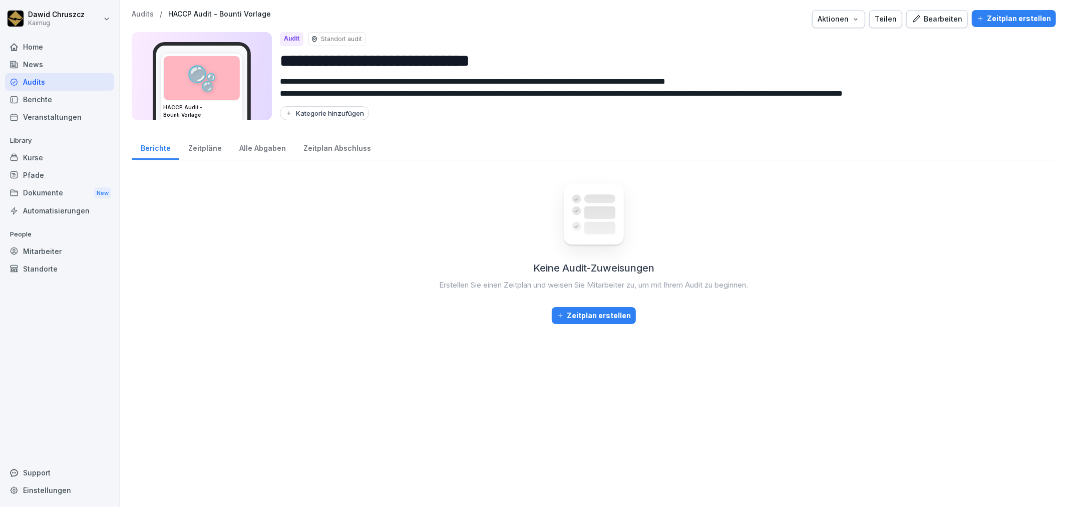
click at [41, 82] on div "Audits" at bounding box center [59, 82] width 109 height 18
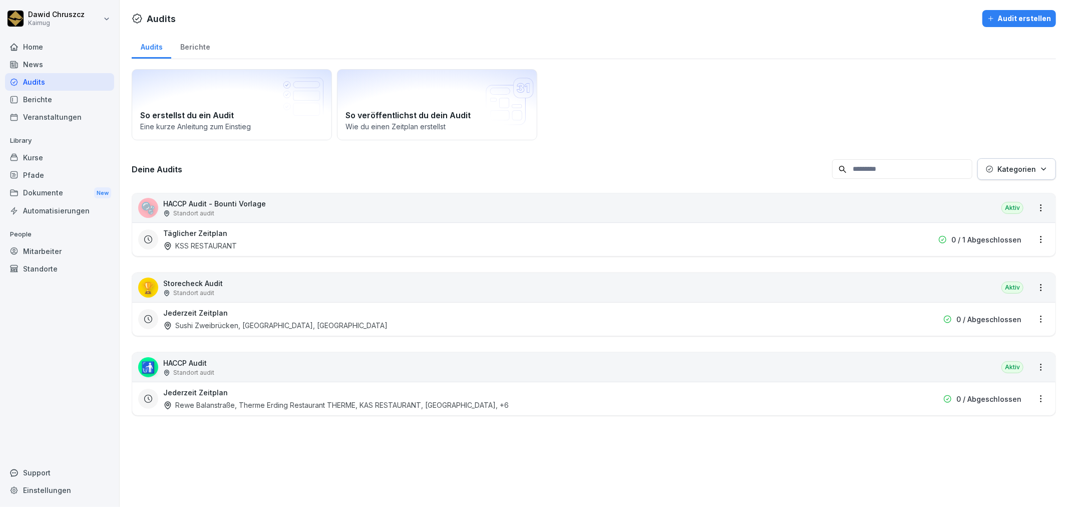
click at [206, 44] on div "Berichte" at bounding box center [195, 46] width 48 height 26
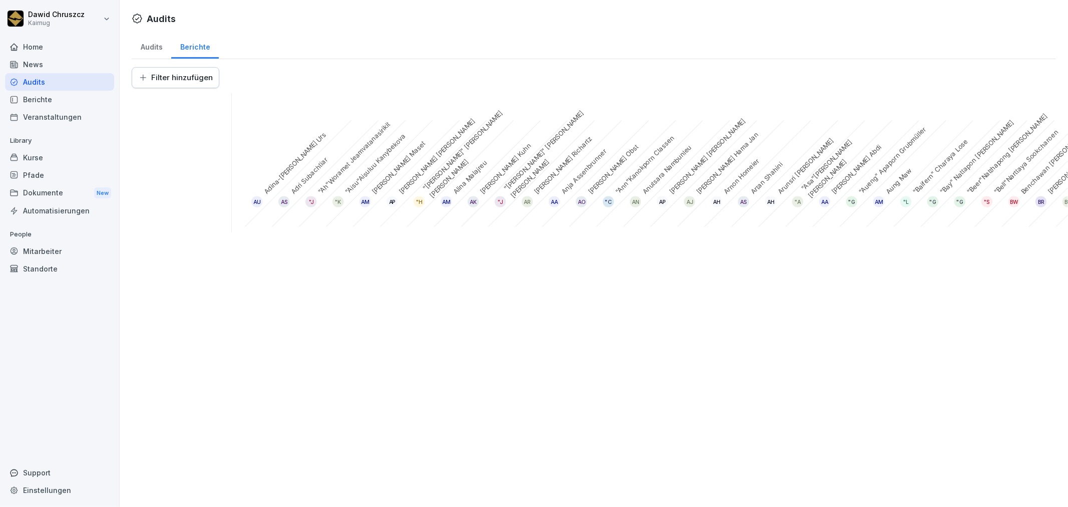
click at [180, 74] on html "[PERSON_NAME] Home News Audits Berichte Veranstaltungen Library Kurse Pfade Dok…" at bounding box center [534, 253] width 1068 height 507
click at [341, 256] on html "[PERSON_NAME] Home News Audits Berichte Veranstaltungen Library Kurse Pfade Dok…" at bounding box center [534, 253] width 1068 height 507
click at [146, 51] on div "Audits" at bounding box center [152, 46] width 40 height 26
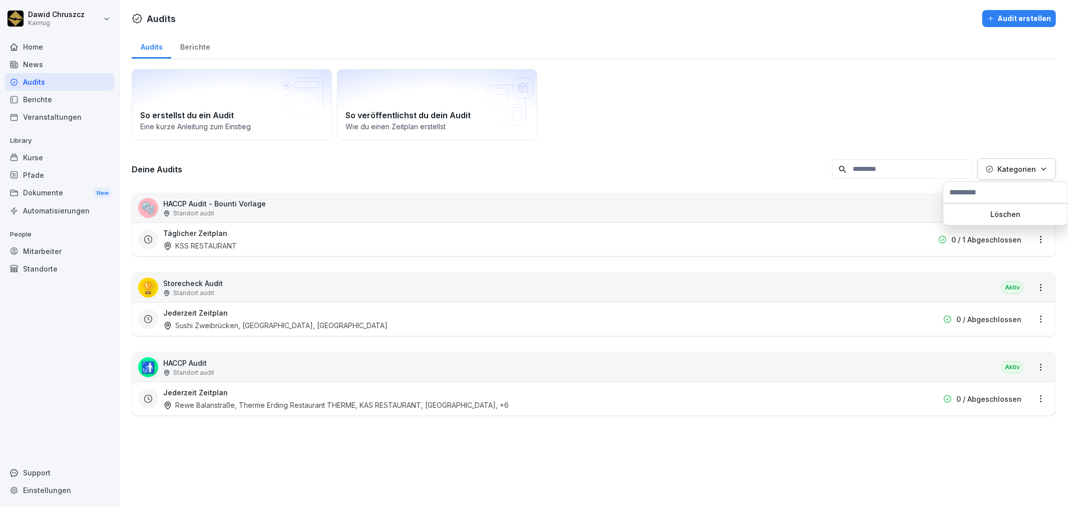
click at [1035, 173] on div "Kategorien" at bounding box center [1017, 169] width 62 height 11
click at [997, 190] on input "text" at bounding box center [1005, 192] width 118 height 15
click at [1033, 243] on html "[PERSON_NAME] Kaimug Home News Audits Berichte Veranstaltungen Library Kurse Pf…" at bounding box center [534, 253] width 1068 height 507
click at [1033, 206] on html "[PERSON_NAME] Kaimug Home News Audits Berichte Veranstaltungen Library Kurse Pf…" at bounding box center [534, 253] width 1068 height 507
drag, startPoint x: 617, startPoint y: 225, endPoint x: 606, endPoint y: 219, distance: 12.4
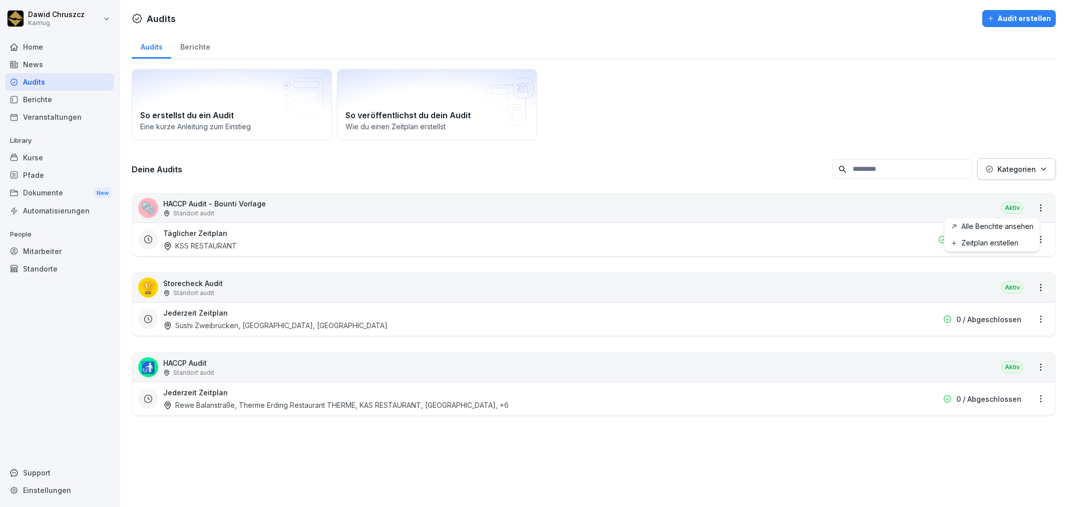
click at [613, 225] on html "[PERSON_NAME] Kaimug Home News Audits Berichte Veranstaltungen Library Kurse Pf…" at bounding box center [534, 253] width 1068 height 507
click at [583, 204] on div "🫧 HACCP Audit - Bounti Vorlage Standort audit Aktiv" at bounding box center [593, 207] width 923 height 29
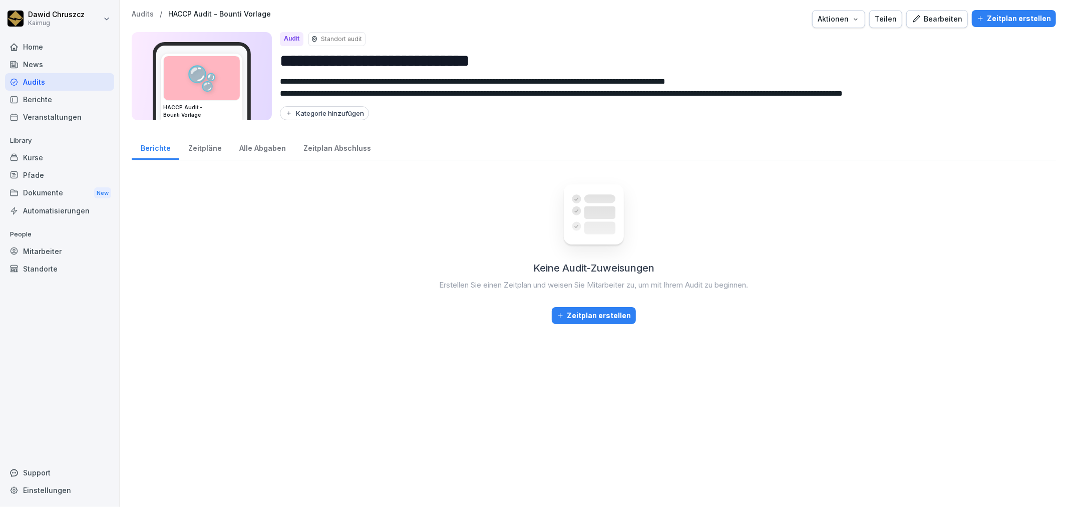
click at [312, 118] on button "Kategorie hinzufügen" at bounding box center [324, 113] width 89 height 14
click at [337, 319] on div "Keine Audit-Zuweisungen Erstellen Sie einen Zeitplan und weisen Sie Mitarbeiter…" at bounding box center [594, 332] width 924 height 328
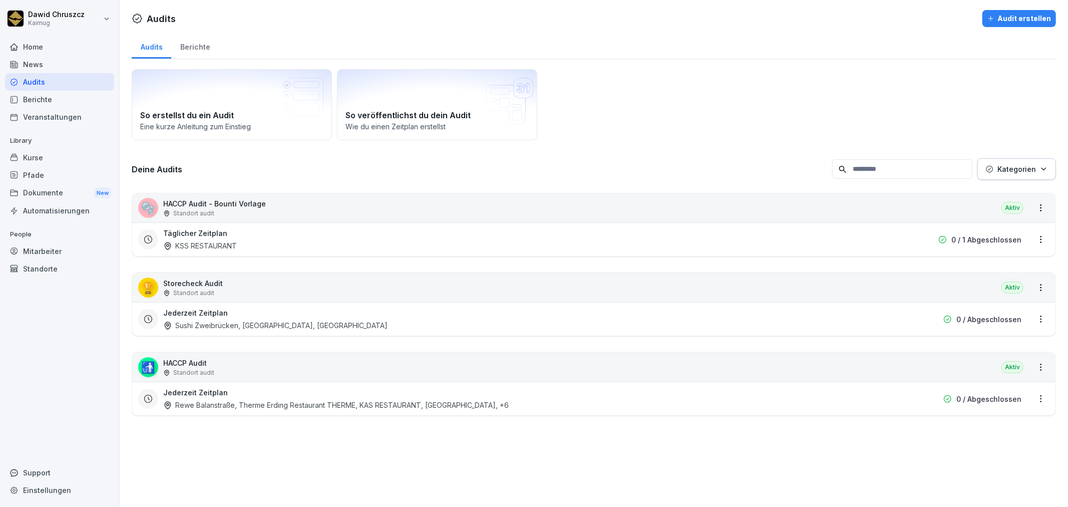
click at [201, 44] on div "Berichte" at bounding box center [195, 46] width 48 height 26
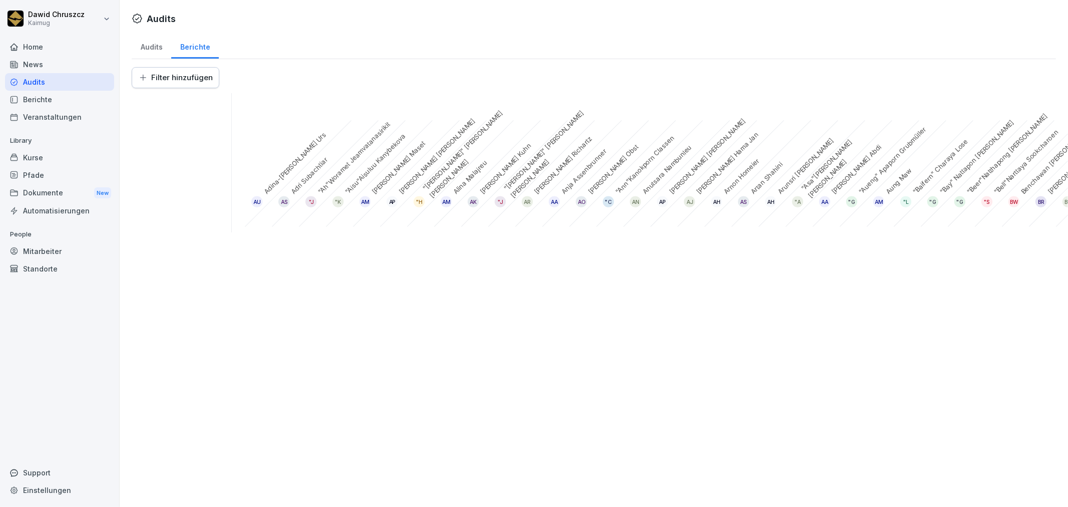
click at [152, 47] on div "Audits" at bounding box center [152, 46] width 40 height 26
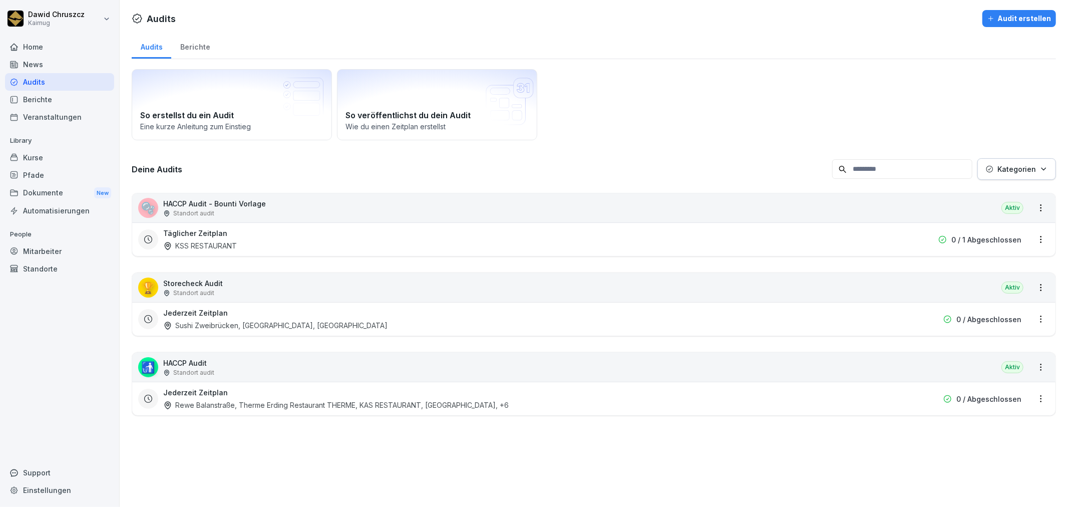
click at [609, 367] on div "🚮 HACCP Audit Standort audit Aktiv" at bounding box center [593, 366] width 923 height 29
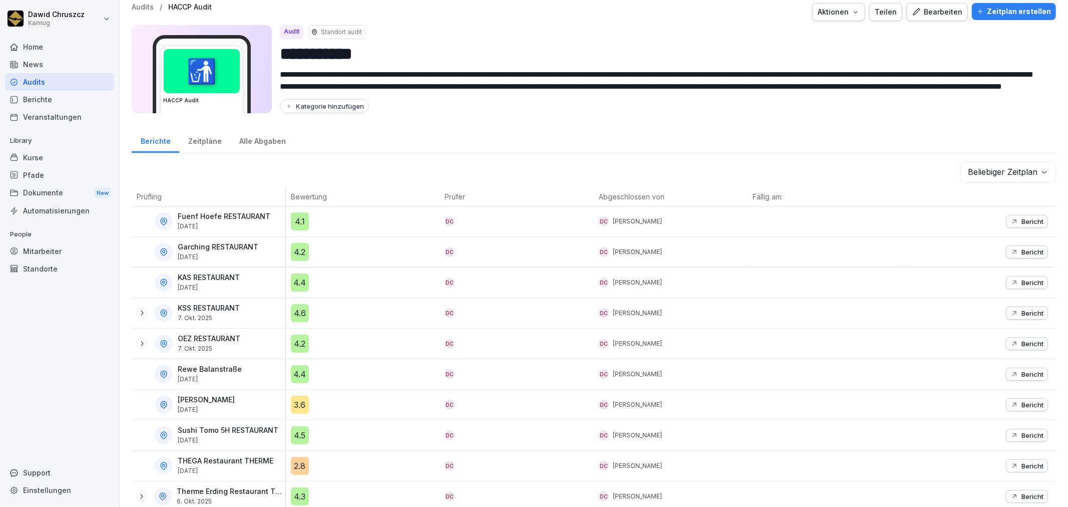
scroll to position [21, 0]
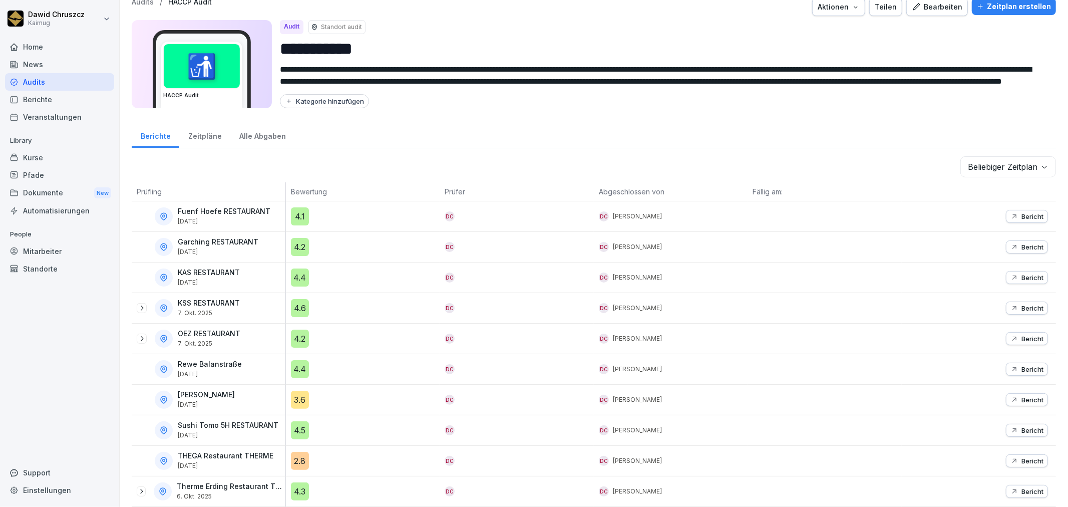
click at [1024, 334] on p "Bericht" at bounding box center [1032, 338] width 22 height 8
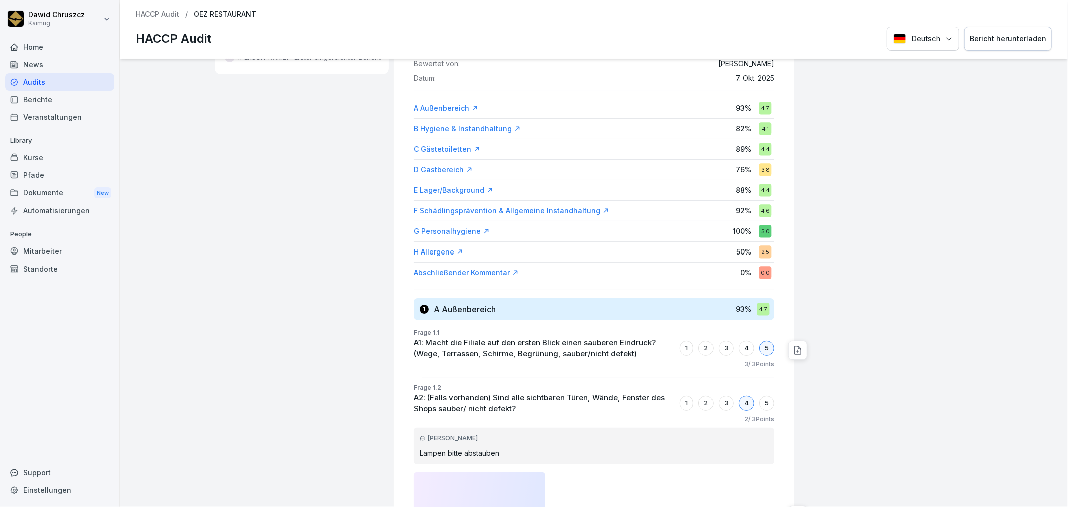
scroll to position [111, 0]
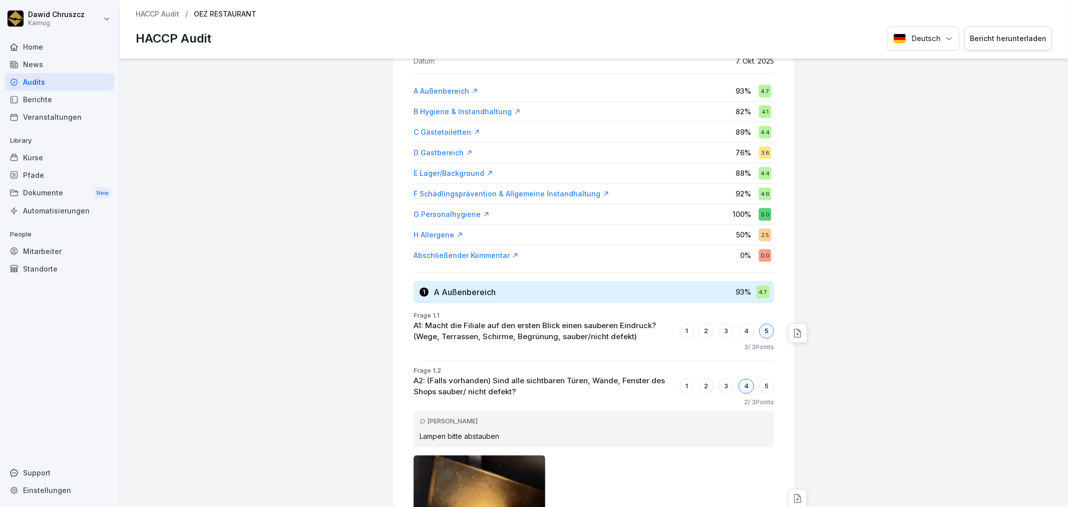
click at [994, 43] on div "Bericht herunterladen" at bounding box center [1008, 38] width 77 height 11
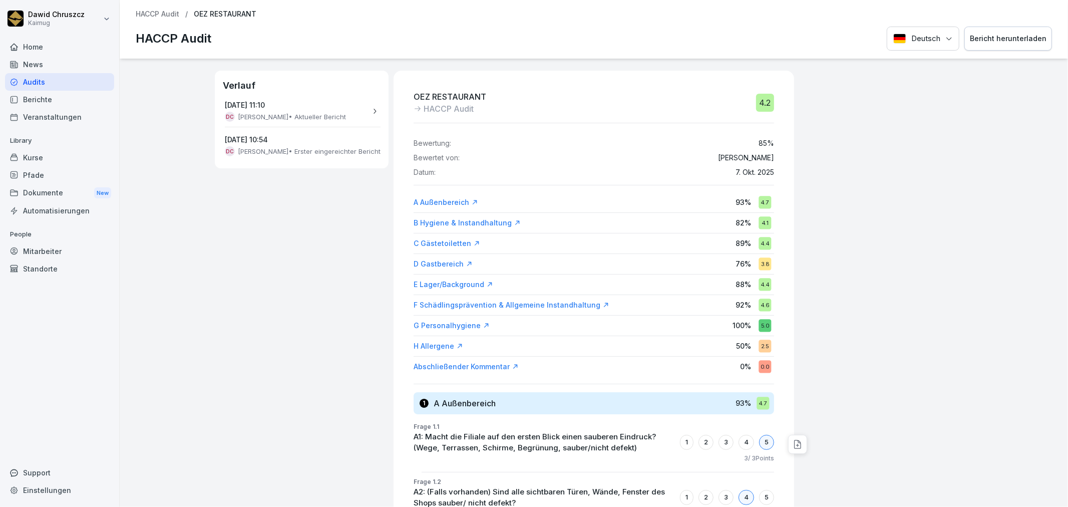
click at [59, 79] on div "Audits" at bounding box center [59, 82] width 109 height 18
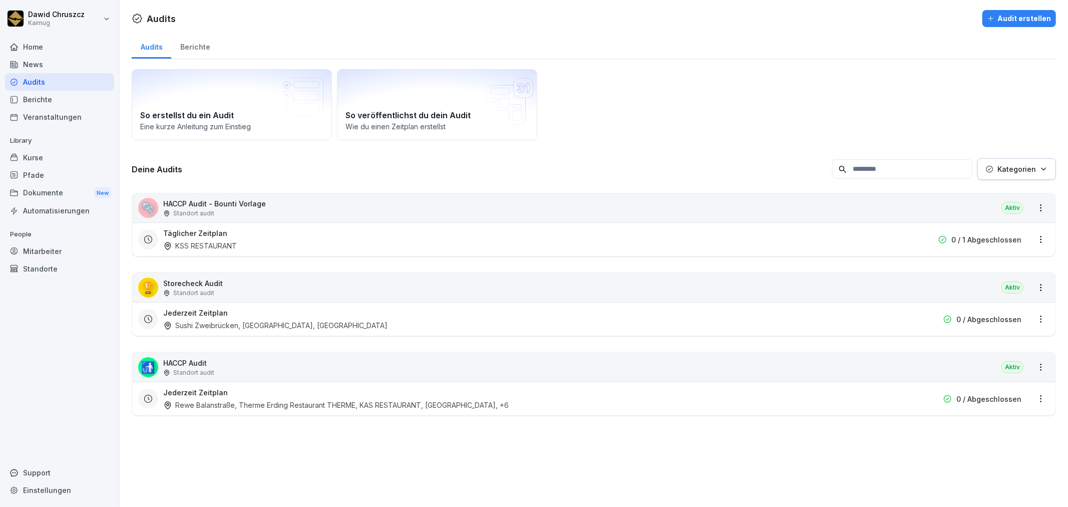
click at [242, 396] on div "Jederzeit Zeitplan Rewe Balanstraße, Therme Erding Restaurant THERME, KAS RESTA…" at bounding box center [529, 398] width 733 height 23
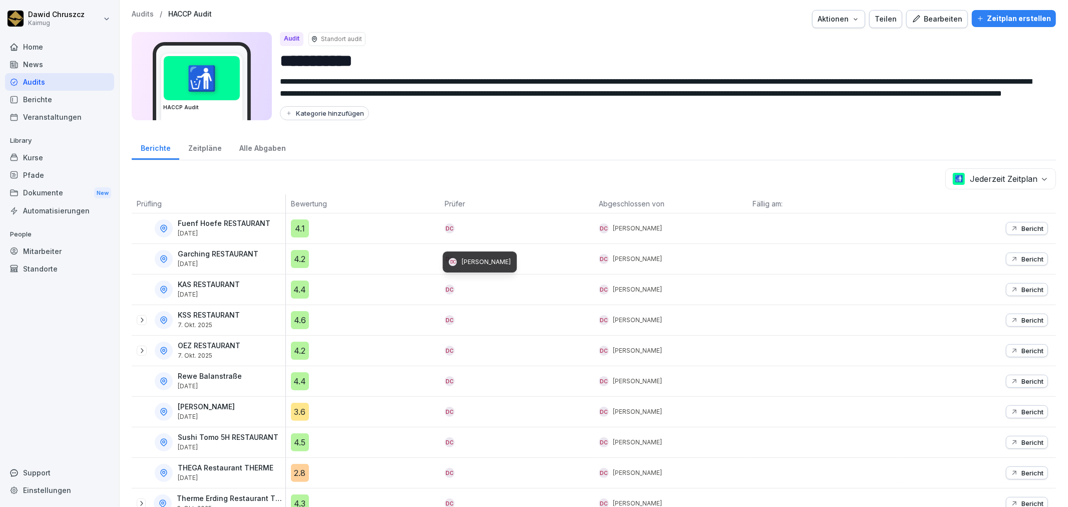
scroll to position [21, 0]
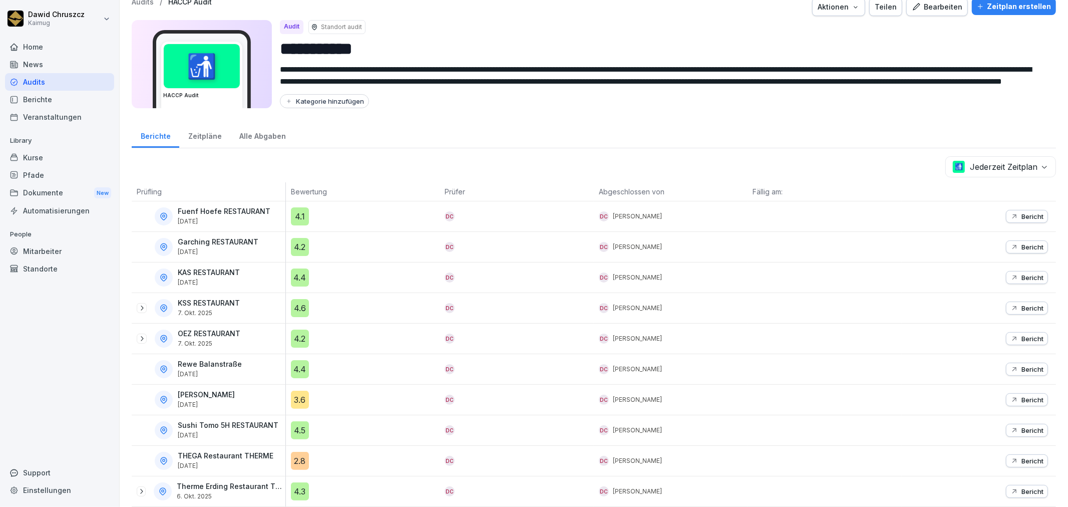
click at [1026, 304] on p "Bericht" at bounding box center [1032, 308] width 22 height 8
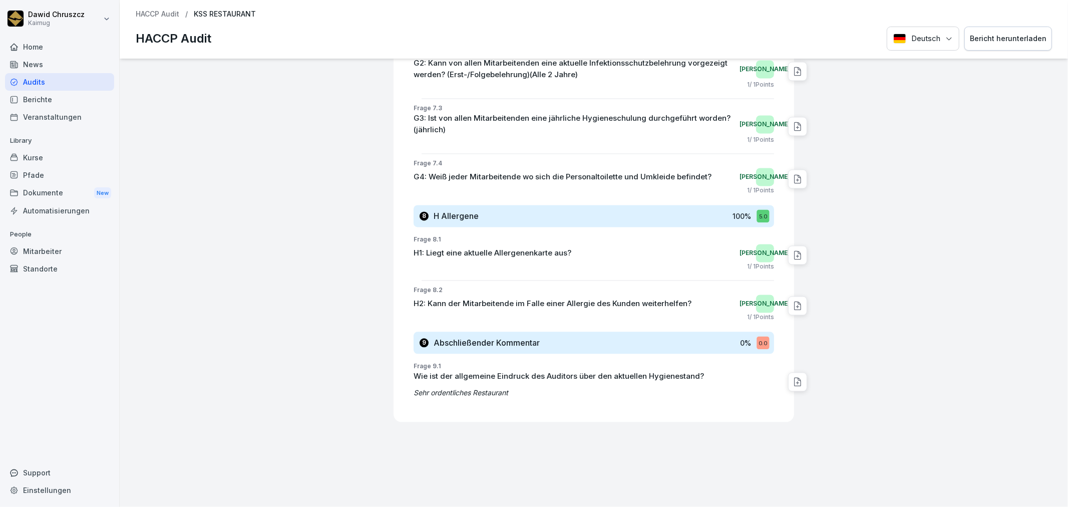
scroll to position [8169, 0]
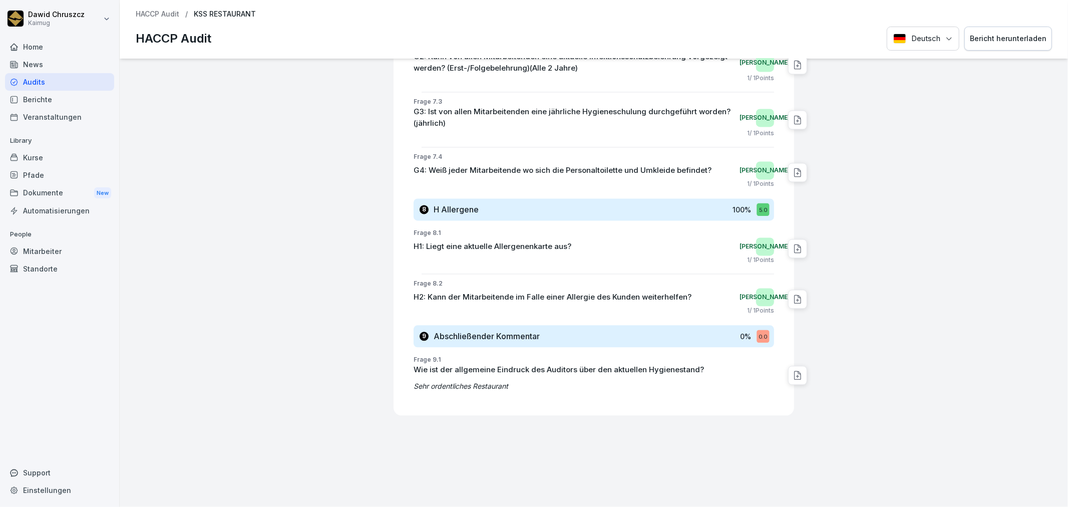
click at [998, 44] on div "Bericht herunterladen" at bounding box center [1008, 38] width 77 height 11
drag, startPoint x: 967, startPoint y: 267, endPoint x: 1047, endPoint y: 266, distance: 79.6
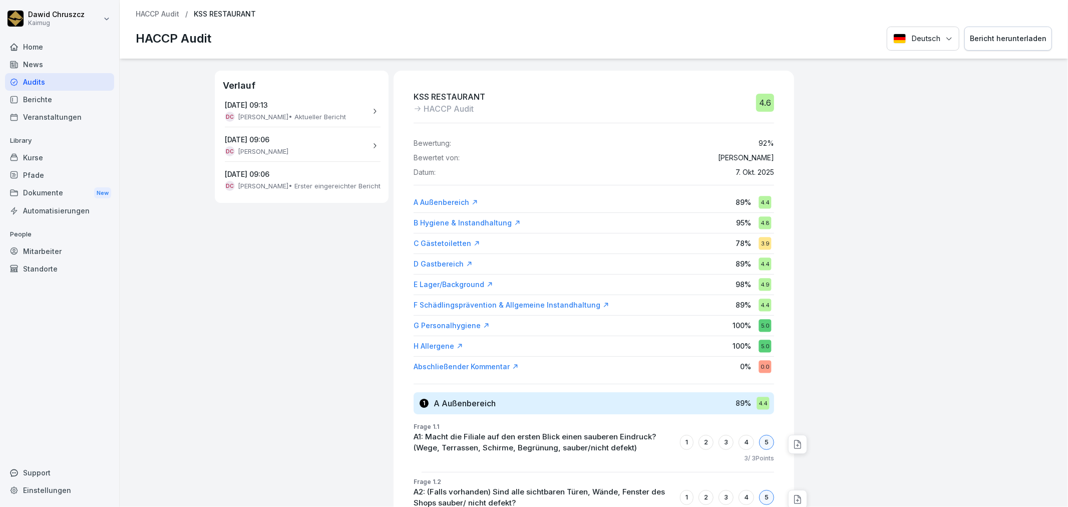
drag, startPoint x: 902, startPoint y: 159, endPoint x: 218, endPoint y: 16, distance: 699.2
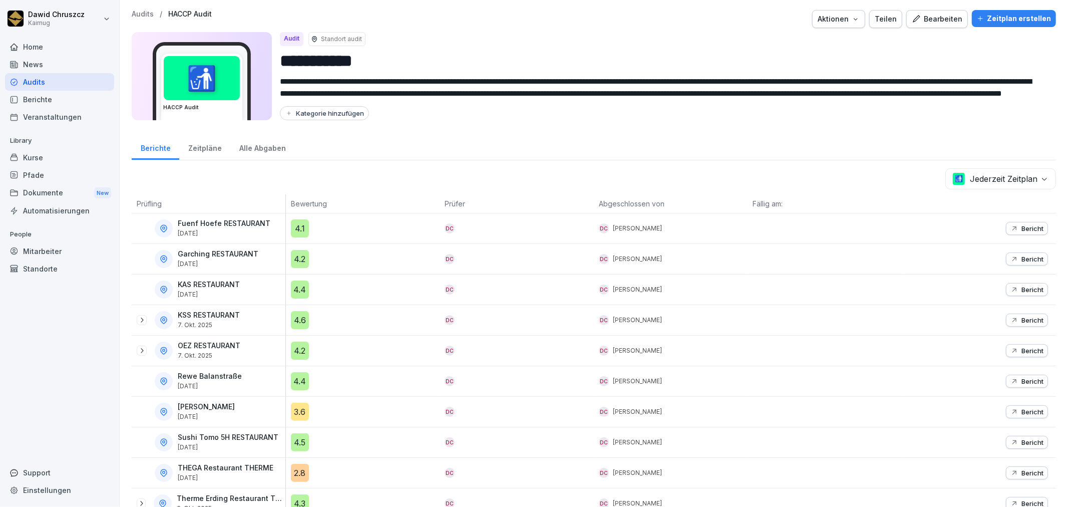
scroll to position [21, 0]
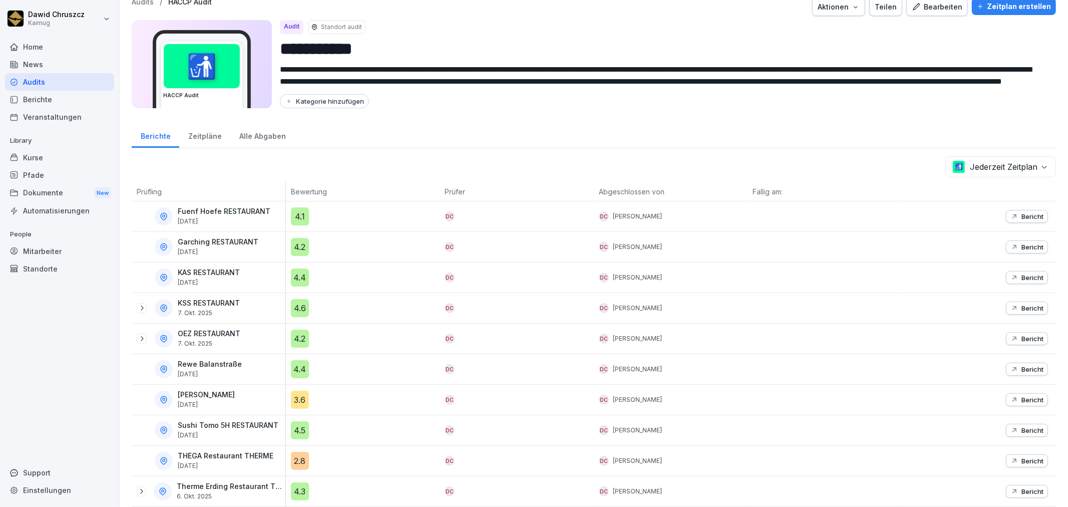
click at [1025, 487] on p "Bericht" at bounding box center [1032, 491] width 22 height 8
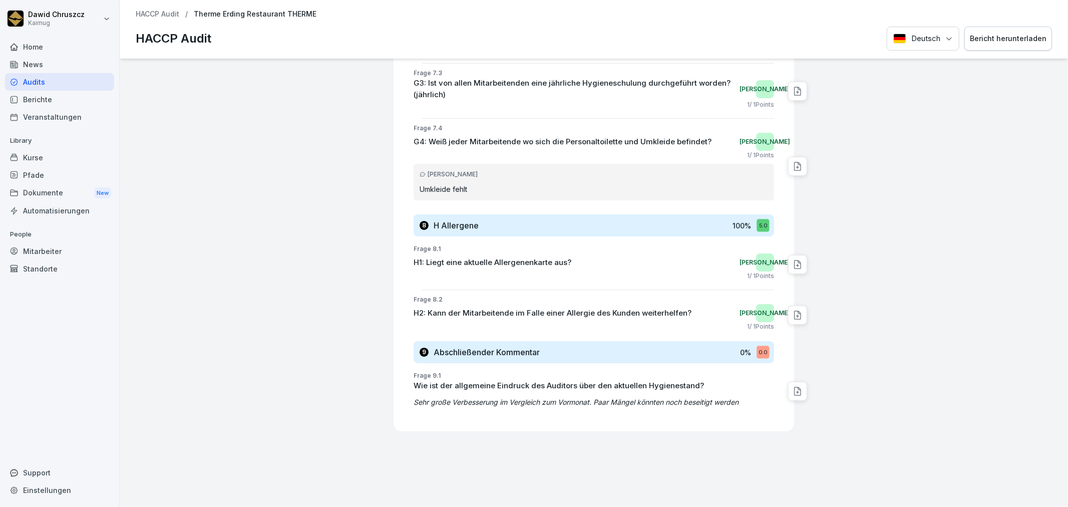
scroll to position [9668, 0]
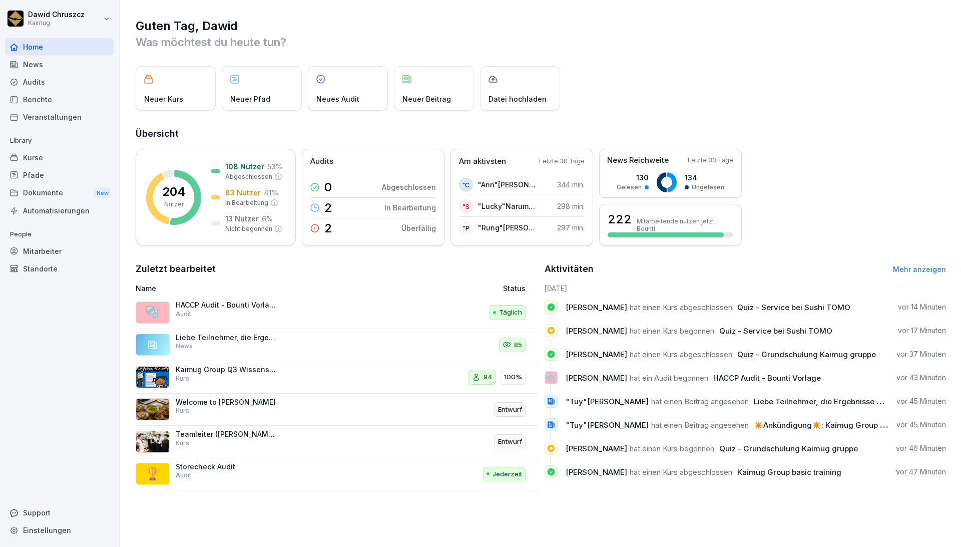
click at [38, 99] on div "Berichte" at bounding box center [59, 100] width 109 height 18
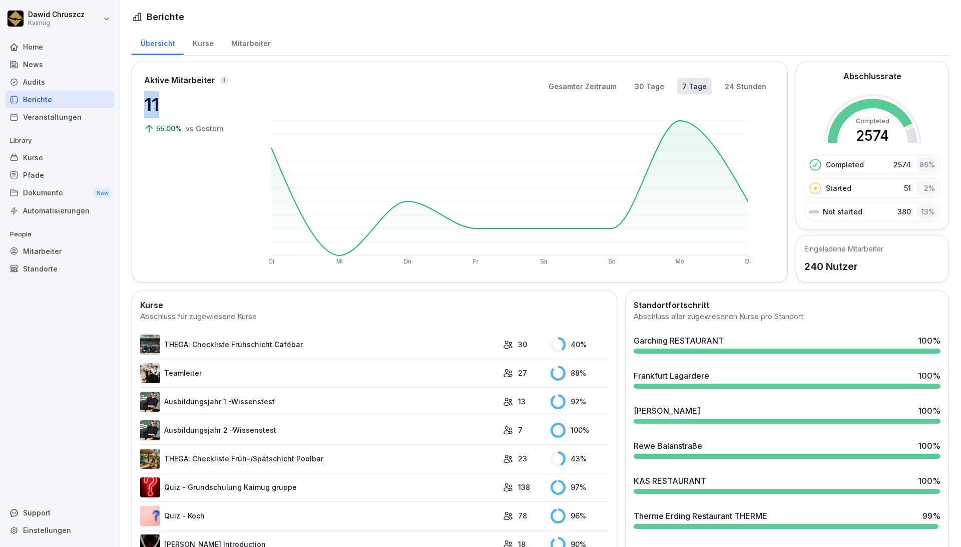
drag, startPoint x: 159, startPoint y: 97, endPoint x: 147, endPoint y: 101, distance: 12.7
click at [147, 99] on p "11" at bounding box center [194, 104] width 100 height 27
click at [654, 86] on button "30 Tage" at bounding box center [650, 86] width 40 height 17
